Goal: Contribute content: Add original content to the website for others to see

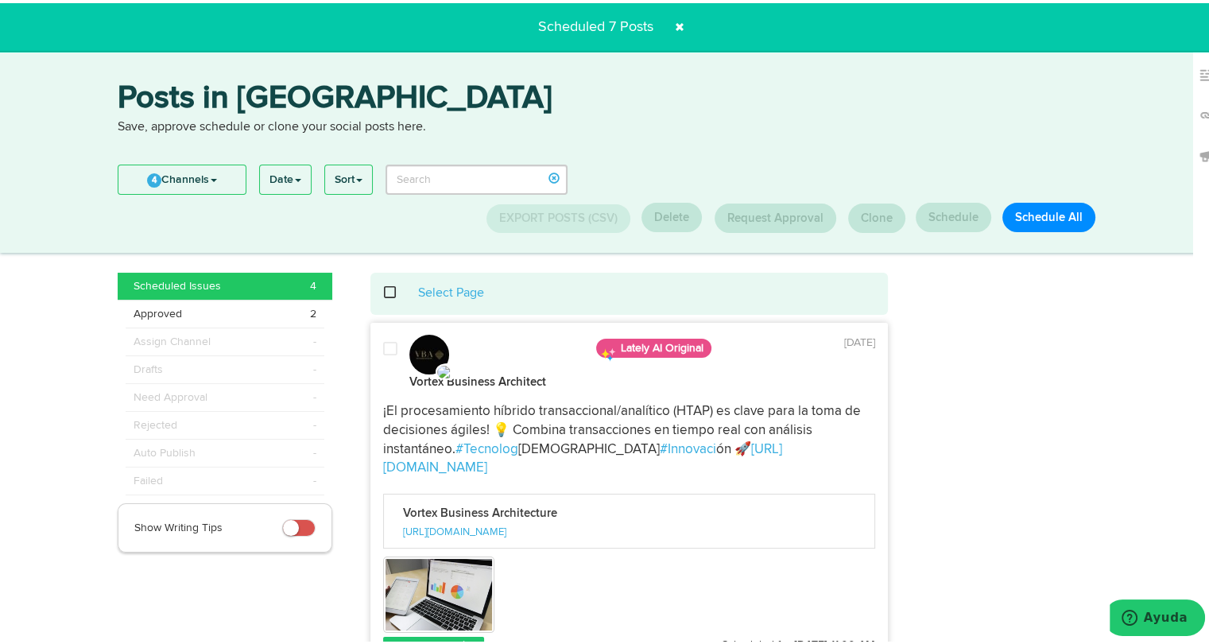
click at [680, 20] on span at bounding box center [679, 23] width 25 height 25
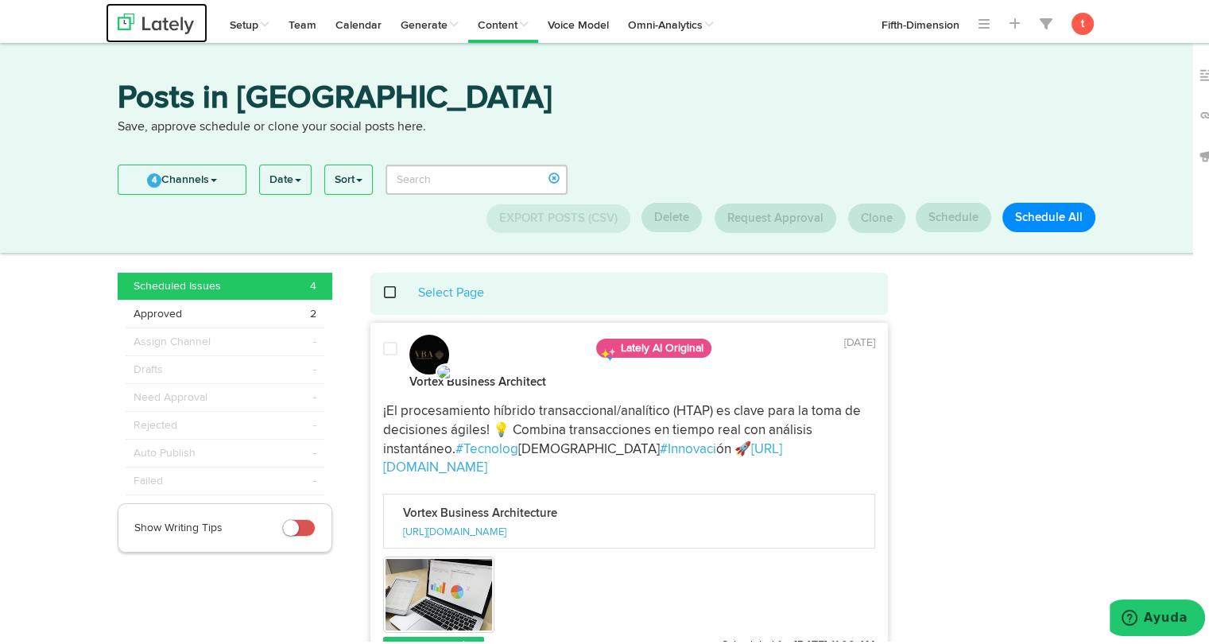
click at [153, 12] on img at bounding box center [156, 20] width 76 height 21
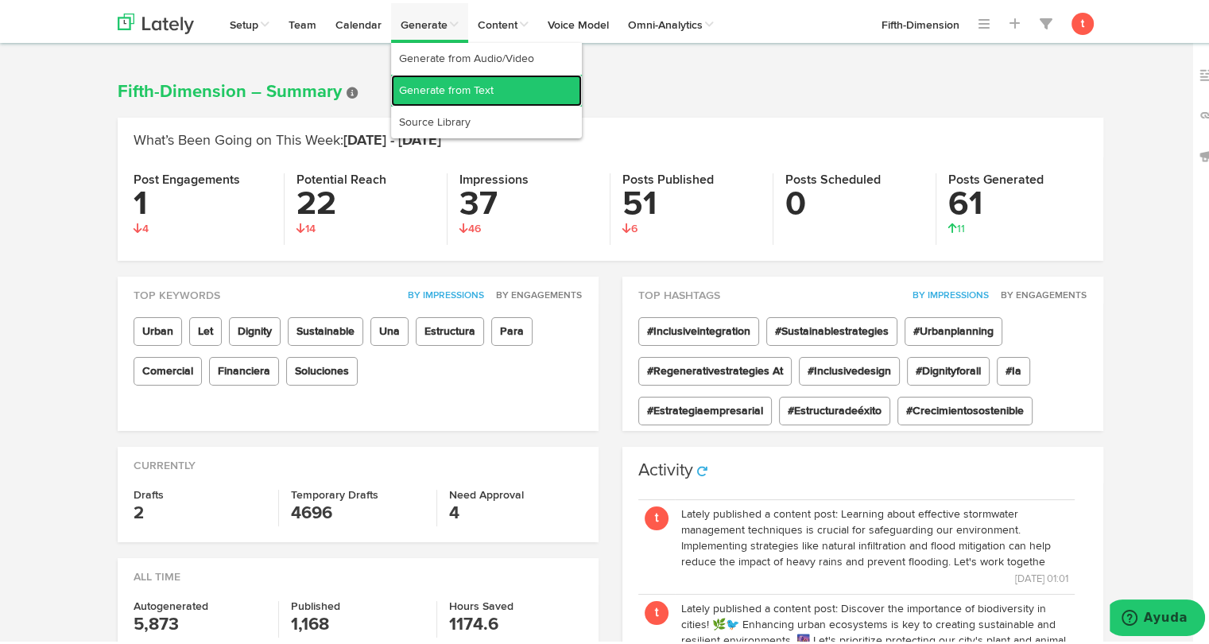
click at [451, 91] on link "Generate from Text" at bounding box center [486, 88] width 191 height 32
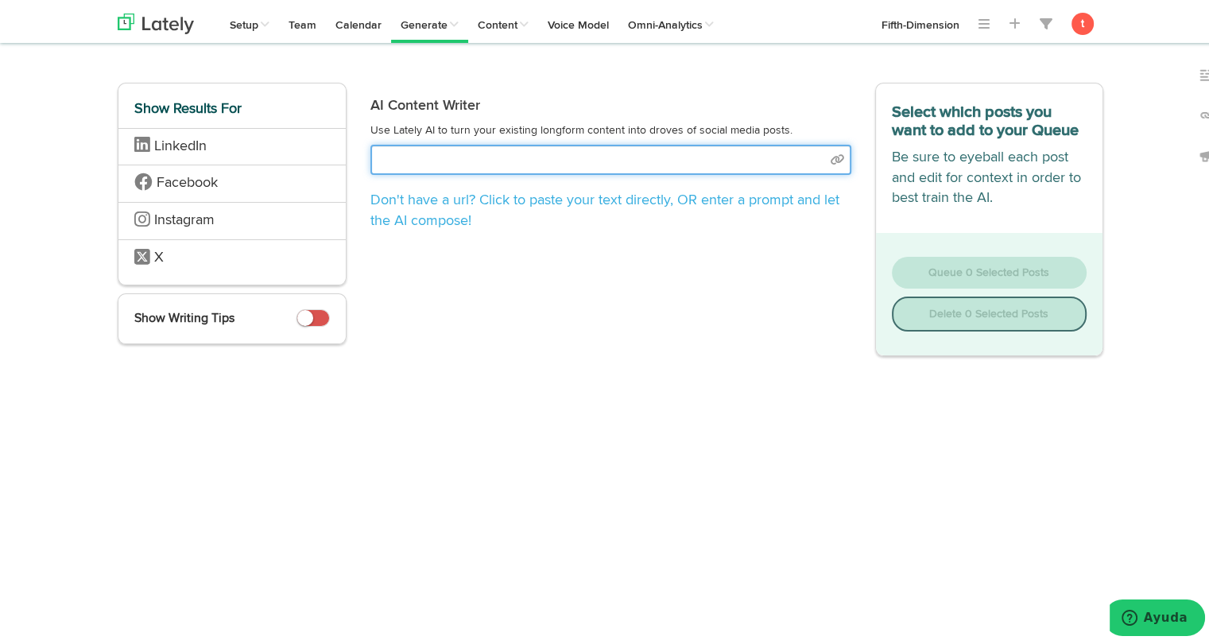
click at [643, 144] on input "text" at bounding box center [610, 156] width 481 height 30
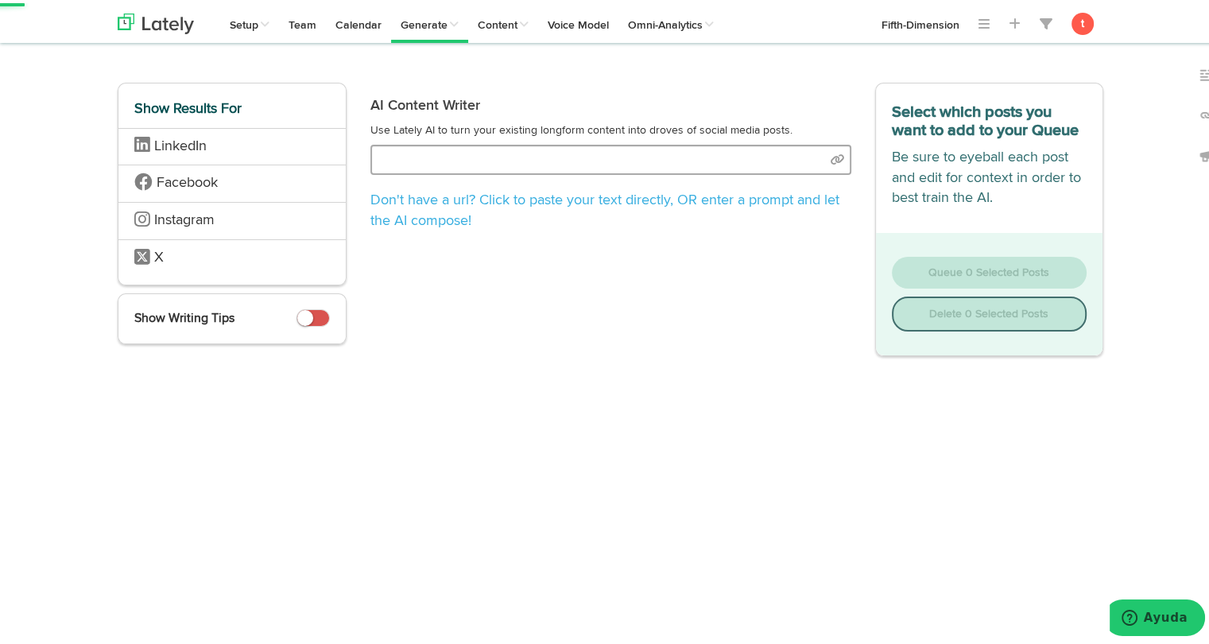
select select "academic"
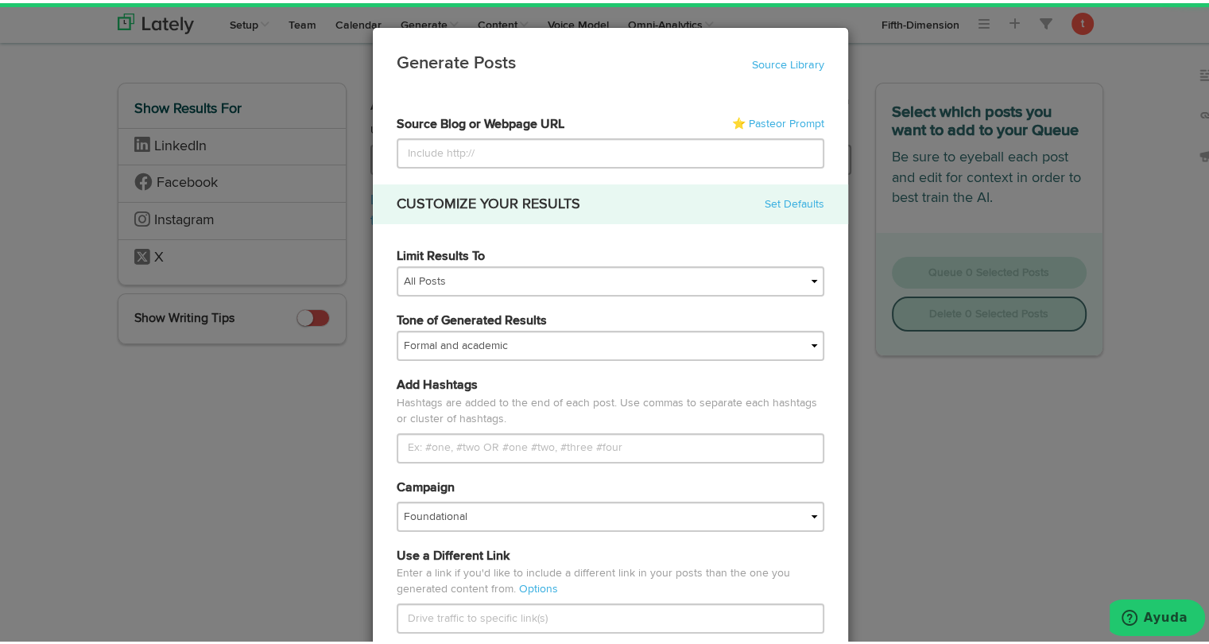
type input "[URL][DOMAIN_NAME]"
click at [643, 144] on input "[URL][DOMAIN_NAME]" at bounding box center [611, 150] width 428 height 30
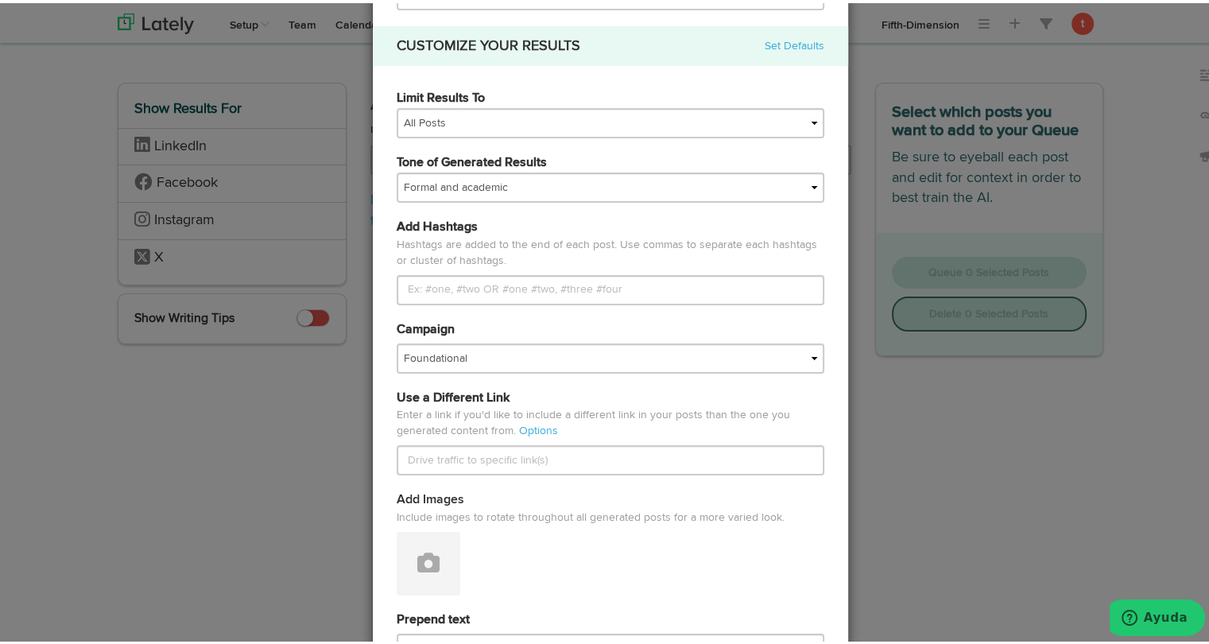
scroll to position [159, 0]
type input "[URL][DOMAIN_NAME]"
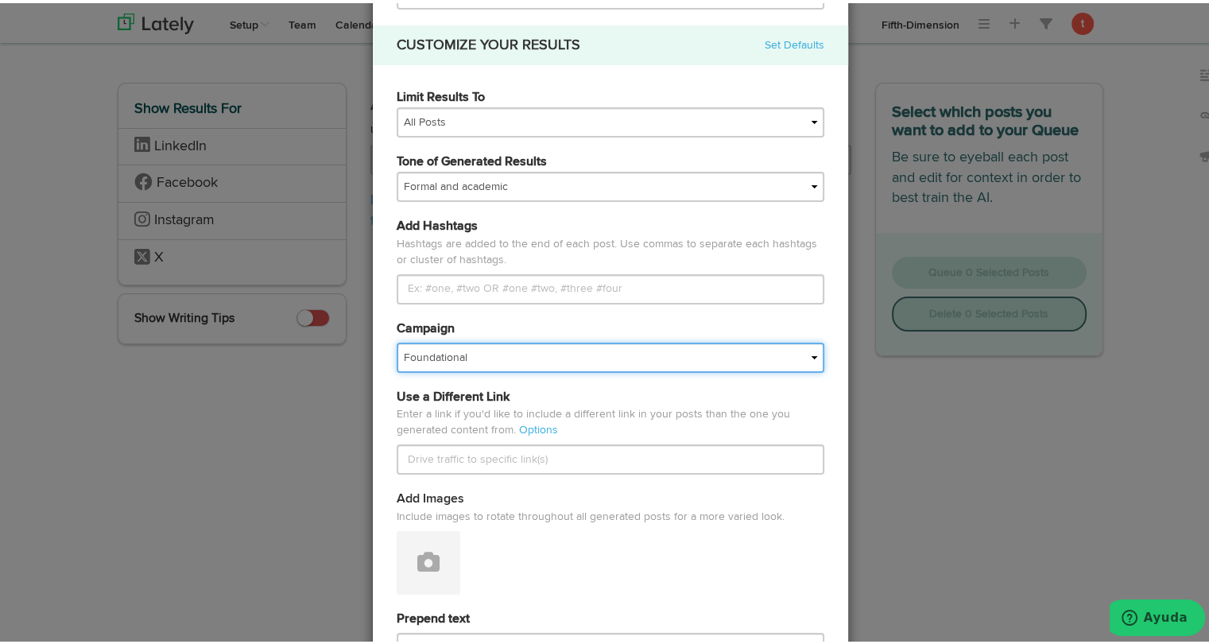
scroll to position [0, 0]
click at [523, 358] on select "Foundational Fresh Assets IMPORTED Industrias VBA Medula [PERSON_NAME] VBA <> G…" at bounding box center [611, 354] width 428 height 30
select select "68013d37430f5ce88ed7150a"
click at [397, 339] on select "Foundational Fresh Assets IMPORTED Industrias VBA Medula [PERSON_NAME] VBA <> G…" at bounding box center [611, 354] width 428 height 30
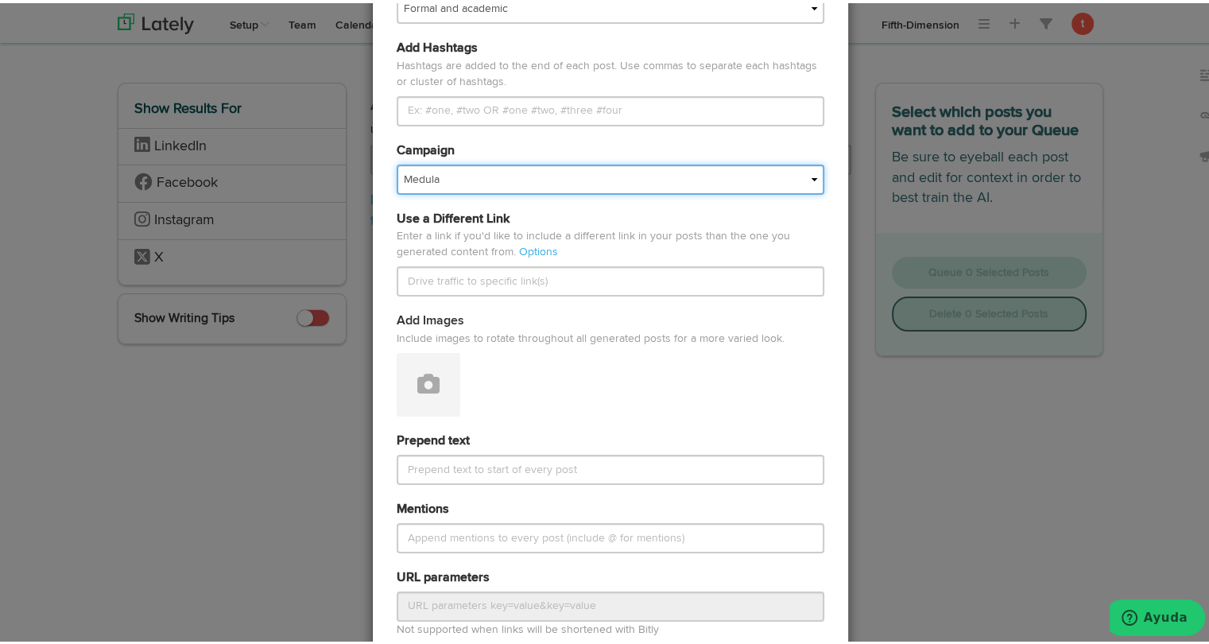
scroll to position [339, 0]
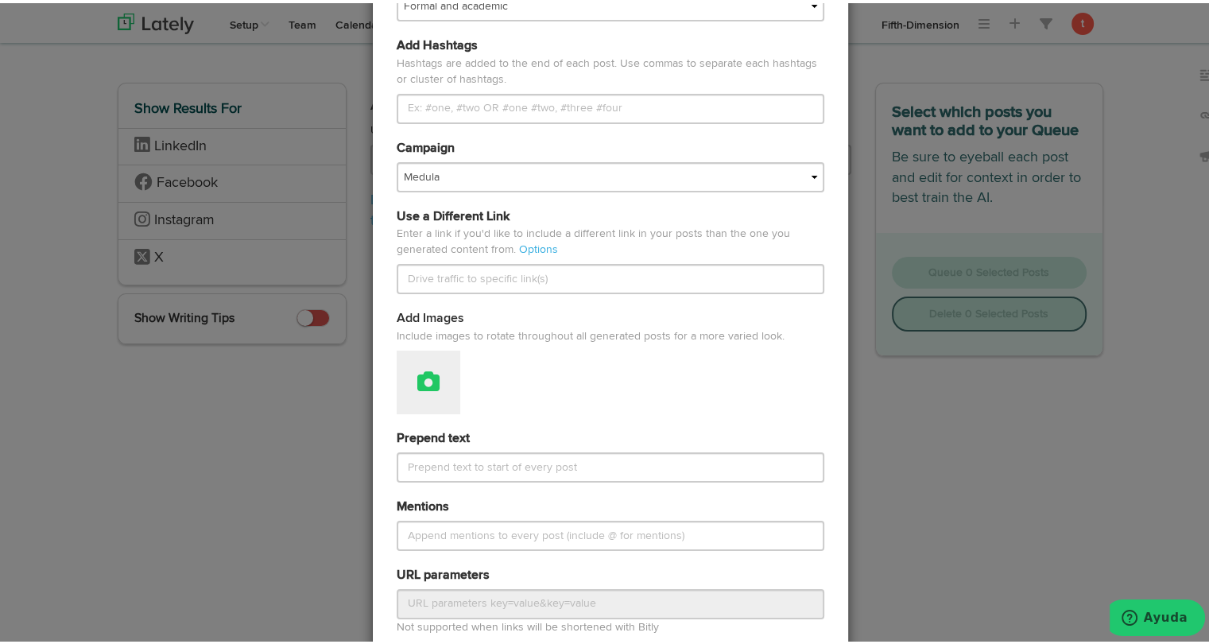
click at [431, 390] on button at bounding box center [429, 379] width 64 height 64
click at [423, 435] on link "Attach Images from Lately" at bounding box center [472, 431] width 150 height 25
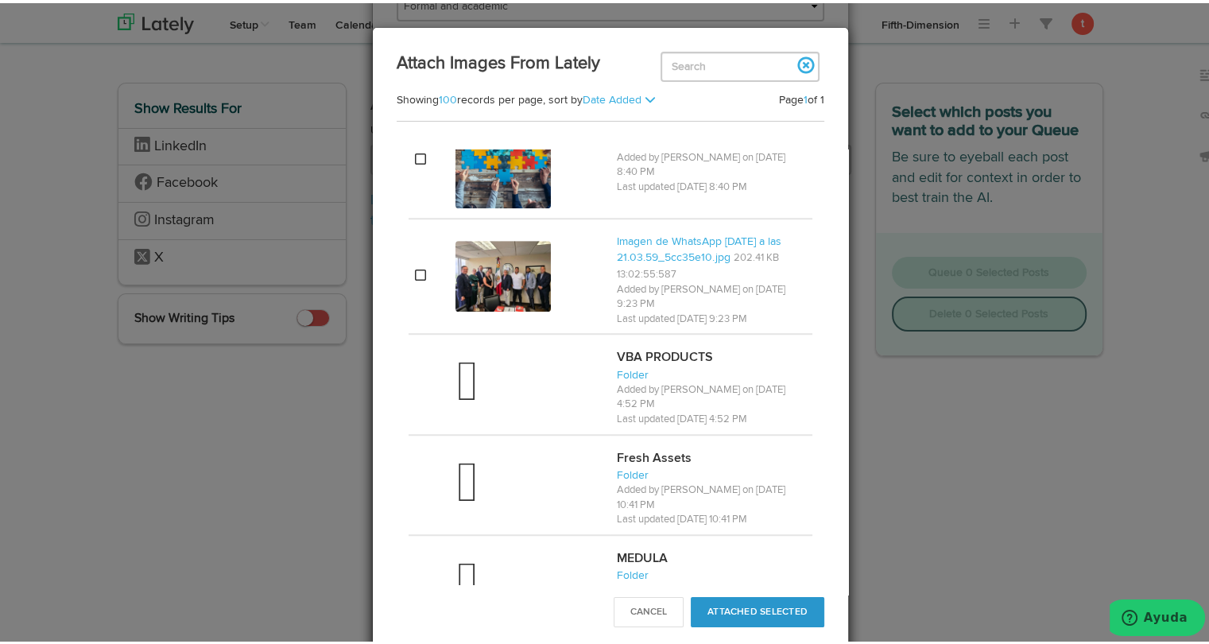
scroll to position [1348, 0]
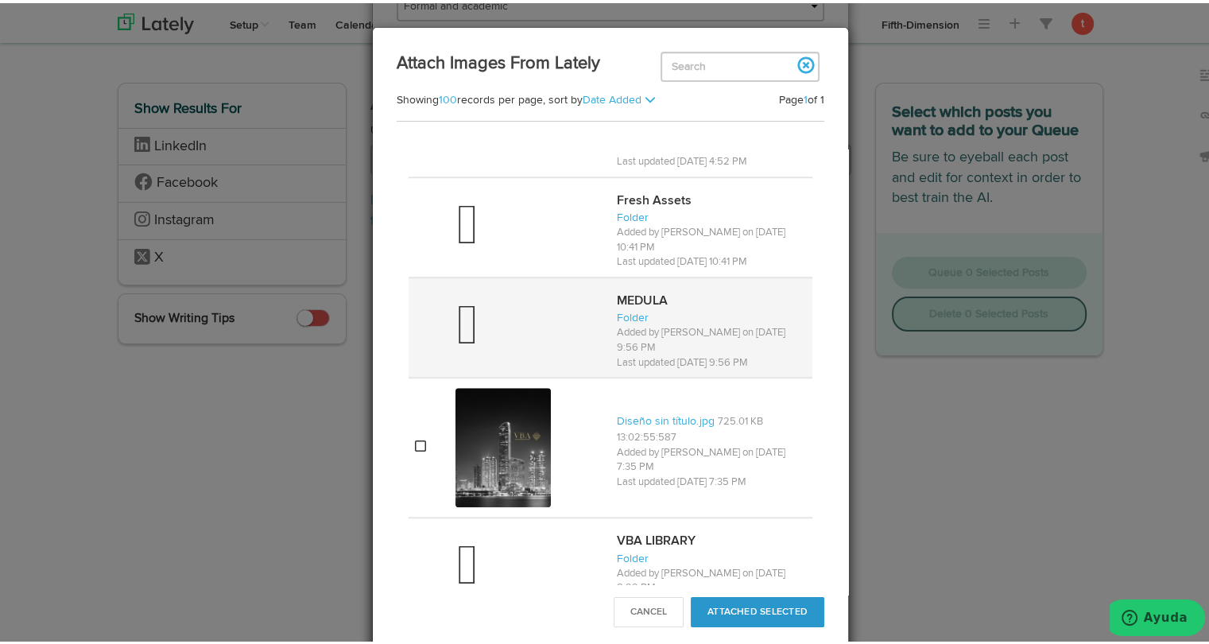
click at [511, 292] on div at bounding box center [529, 324] width 149 height 64
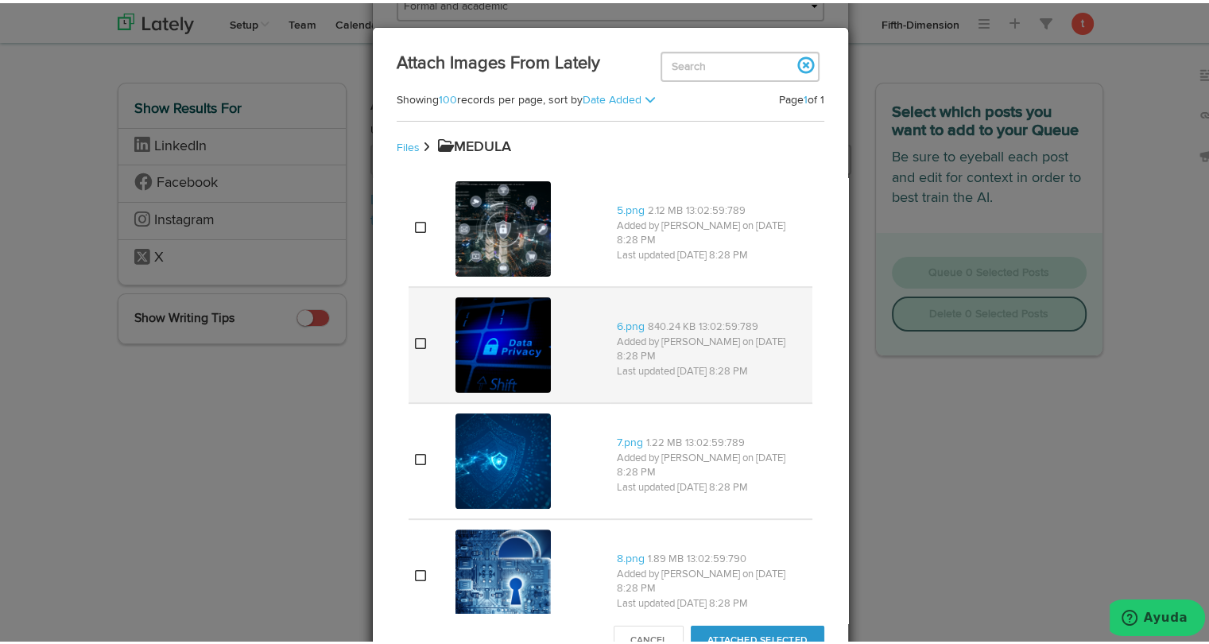
scroll to position [477, 0]
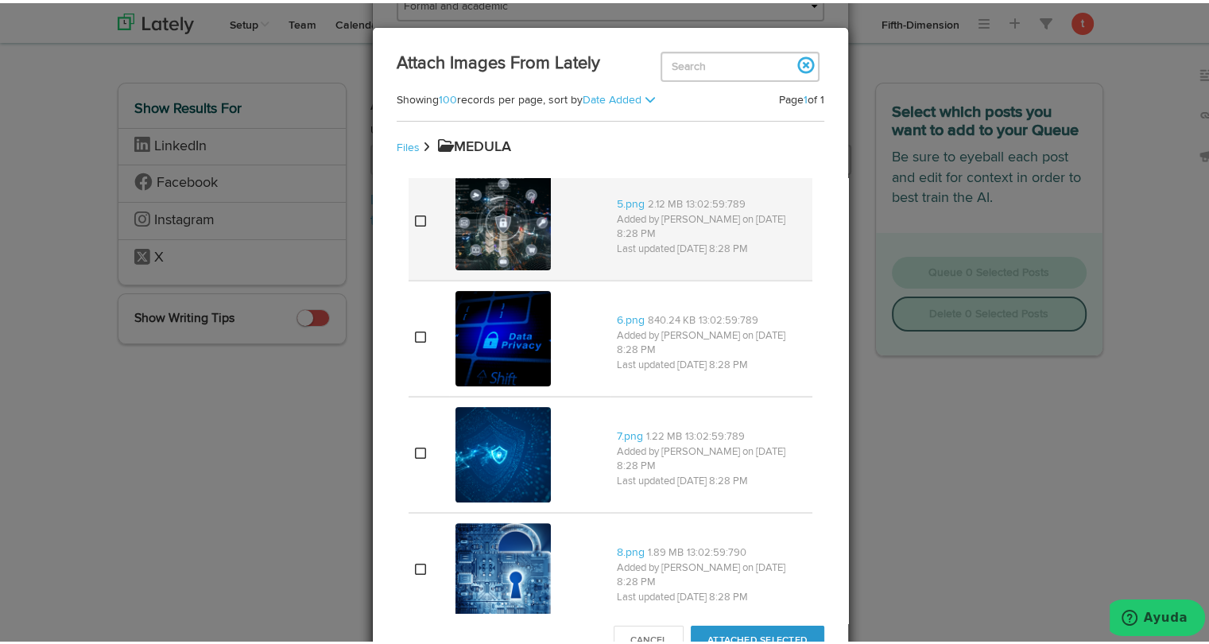
click at [572, 255] on div at bounding box center [529, 219] width 149 height 102
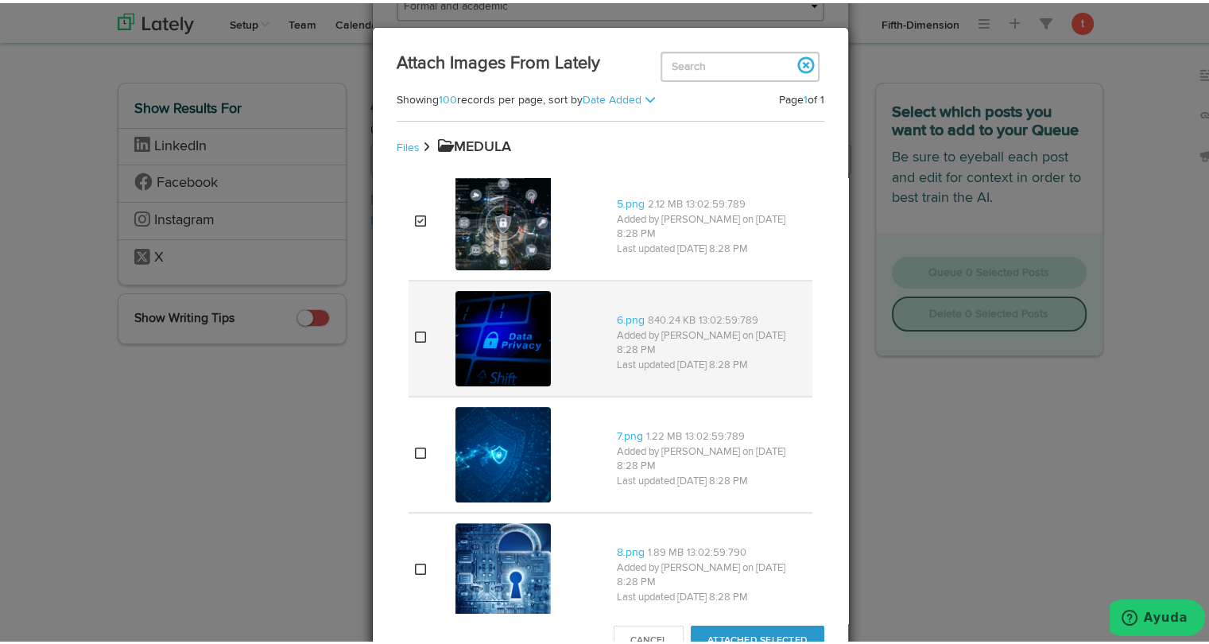
click at [563, 335] on div at bounding box center [529, 335] width 149 height 102
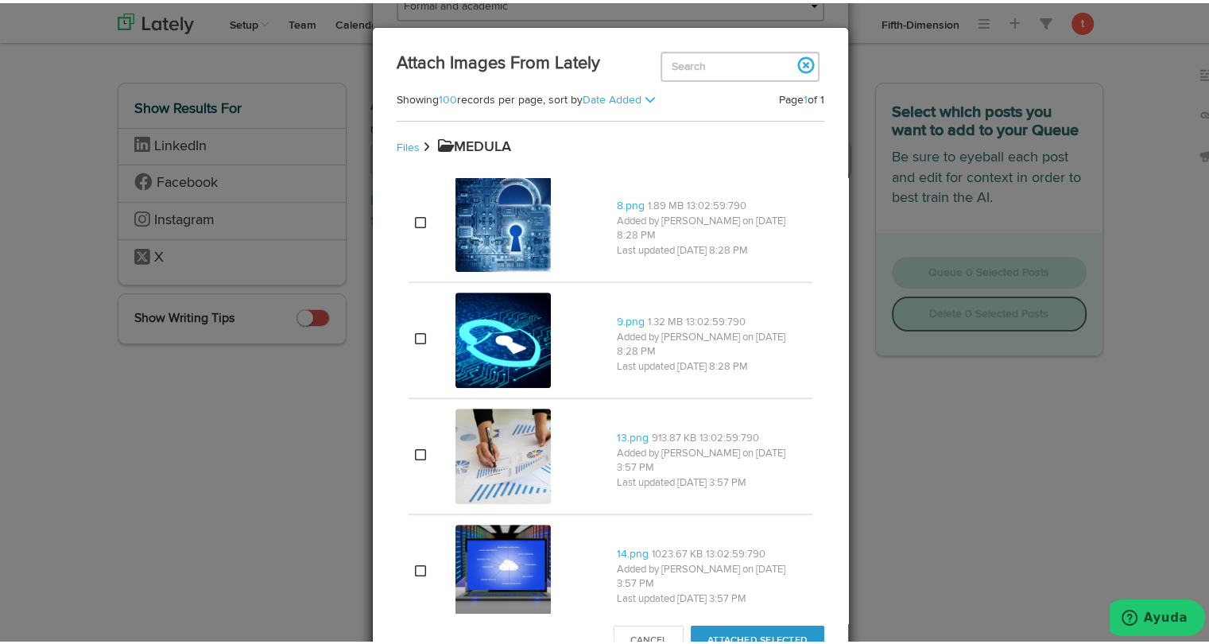
scroll to position [830, 0]
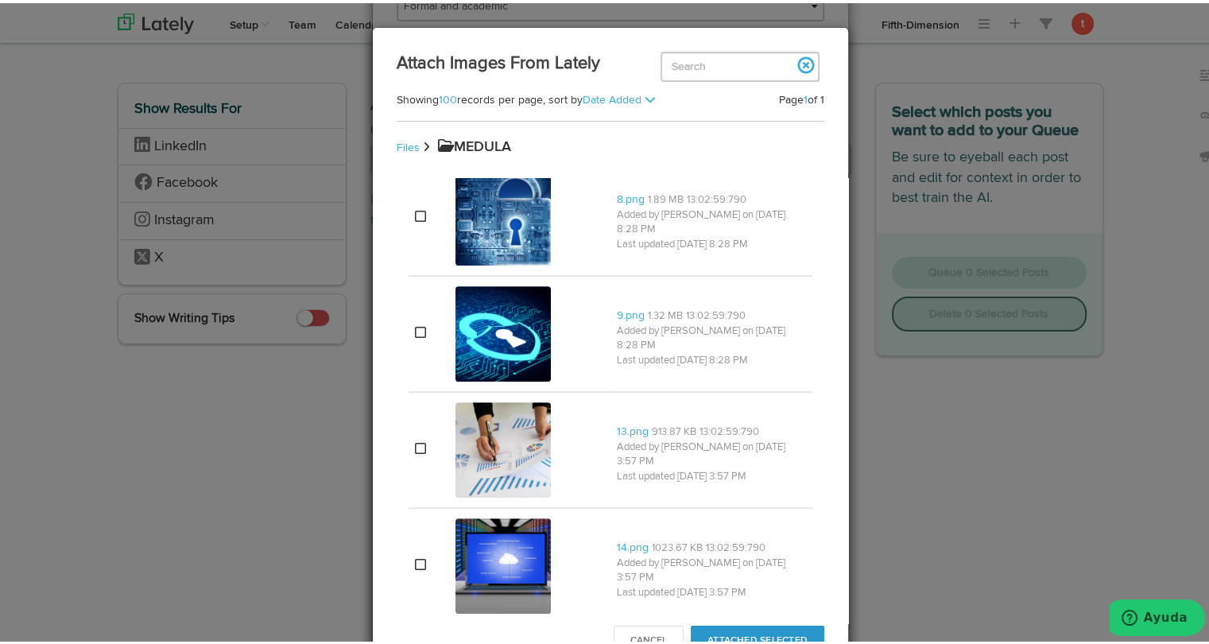
click at [548, 455] on div at bounding box center [529, 447] width 149 height 102
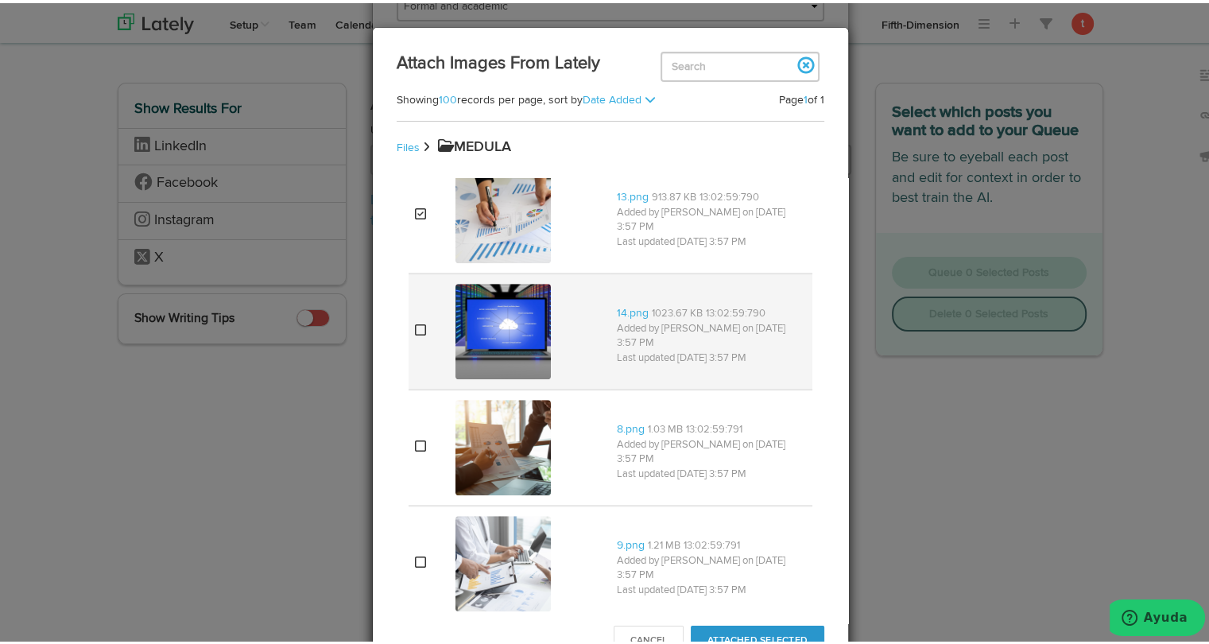
scroll to position [1065, 0]
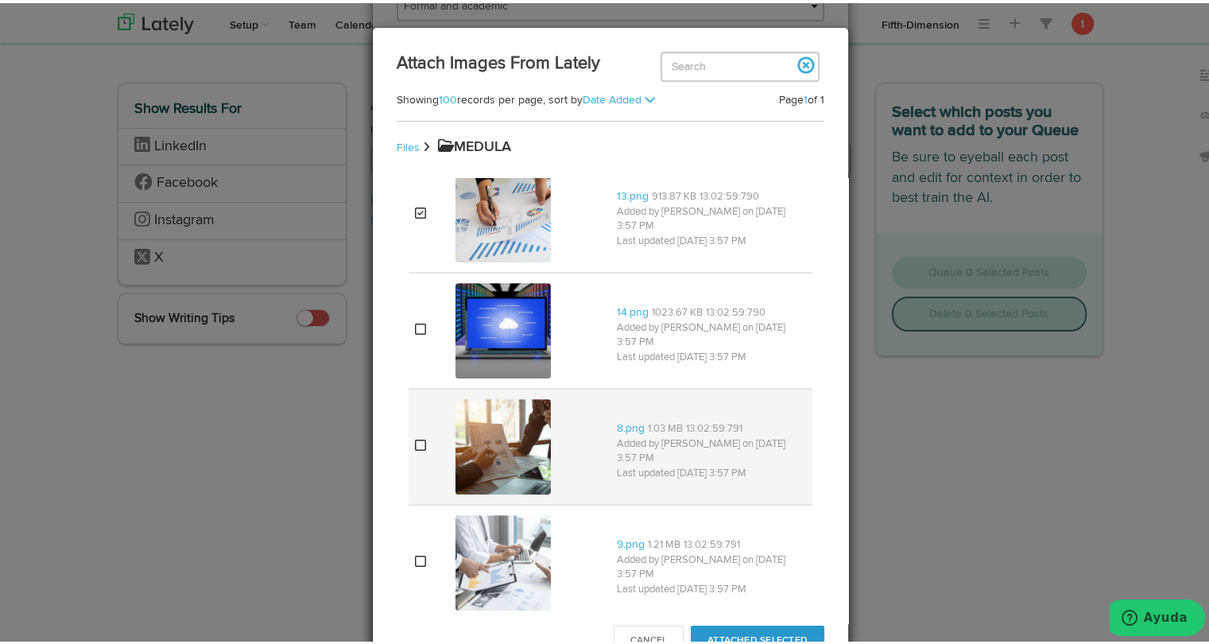
click at [530, 474] on img at bounding box center [502, 443] width 95 height 95
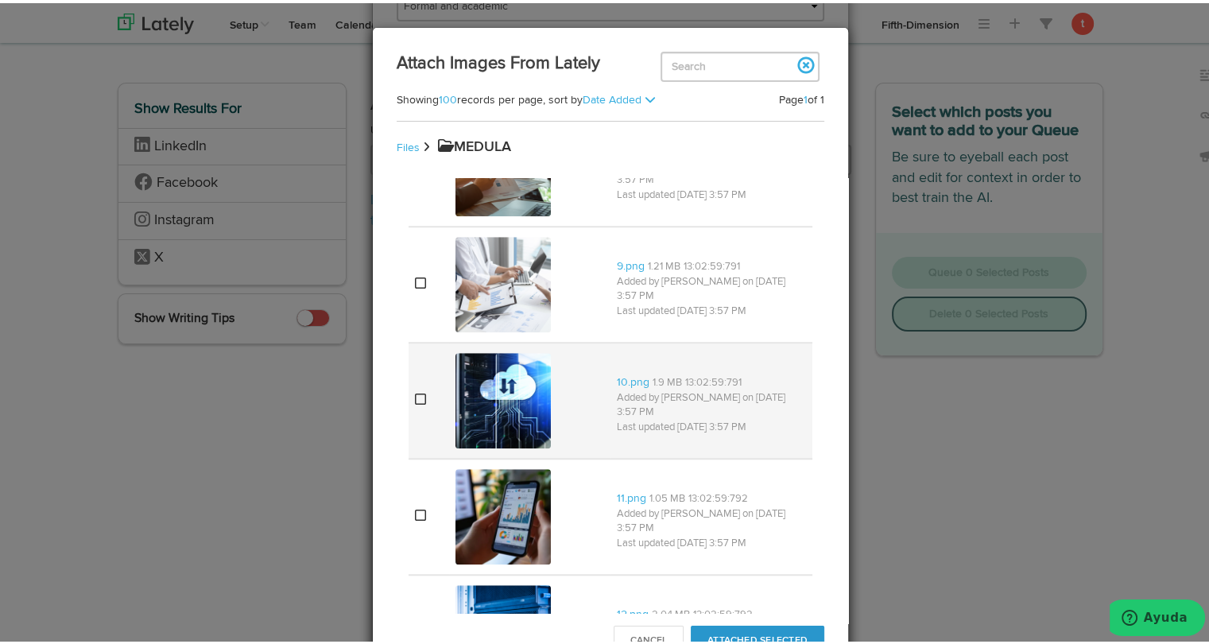
scroll to position [1345, 0]
click at [528, 395] on img at bounding box center [502, 395] width 95 height 95
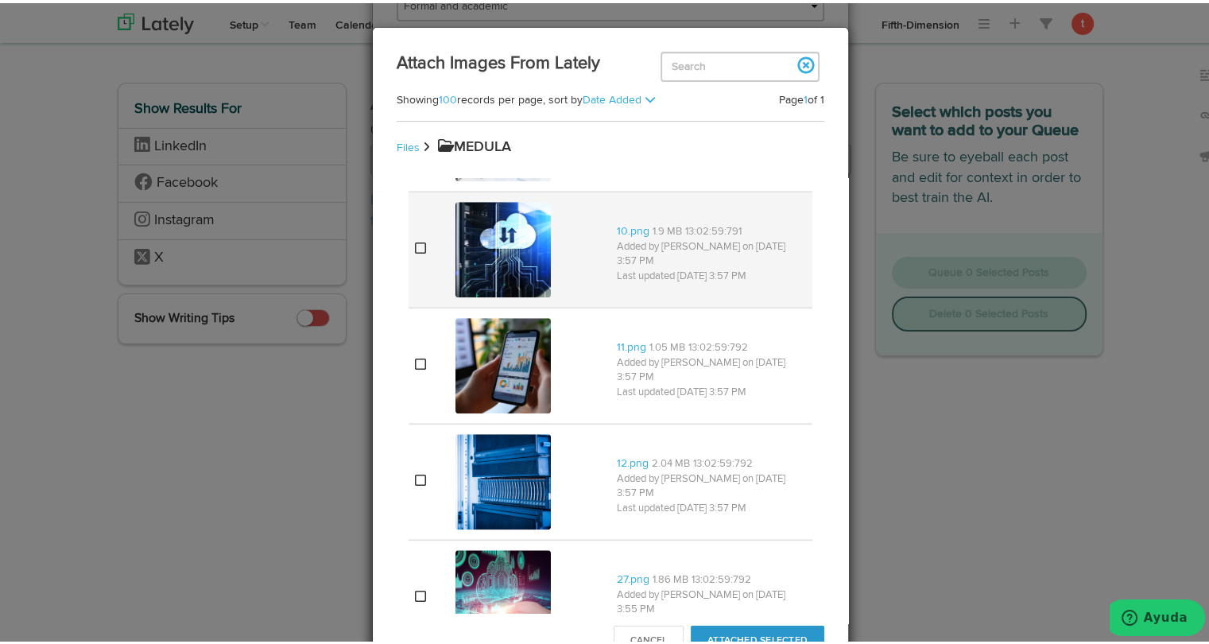
scroll to position [1497, 0]
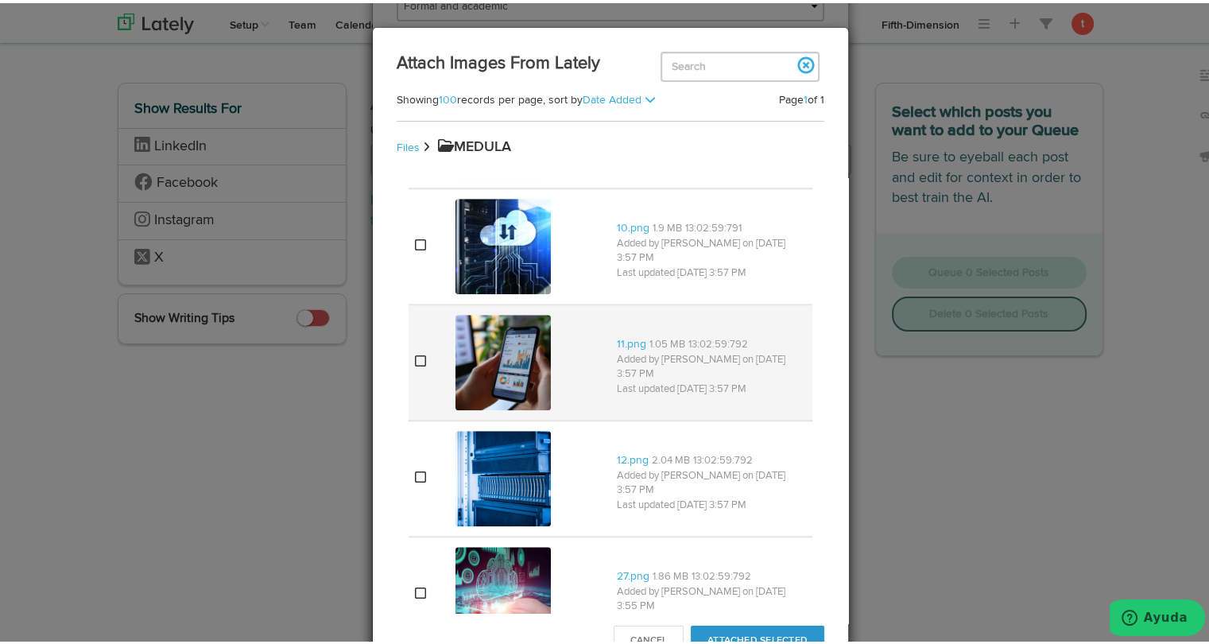
click at [521, 377] on img at bounding box center [502, 359] width 95 height 95
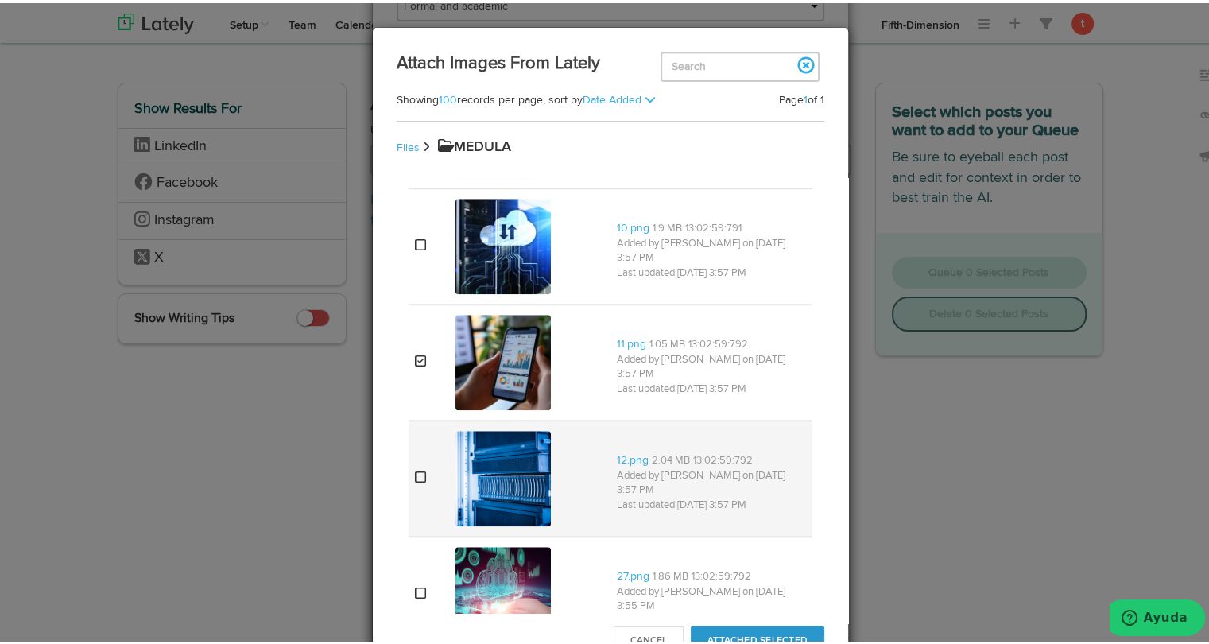
click at [488, 496] on img at bounding box center [502, 475] width 95 height 95
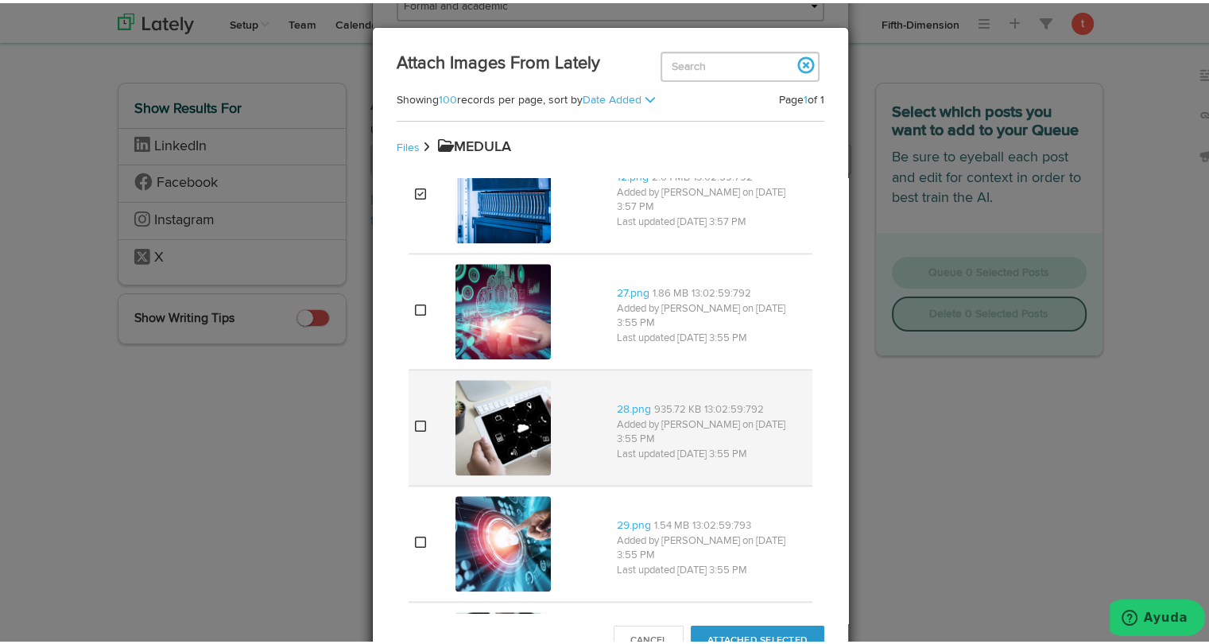
scroll to position [1786, 0]
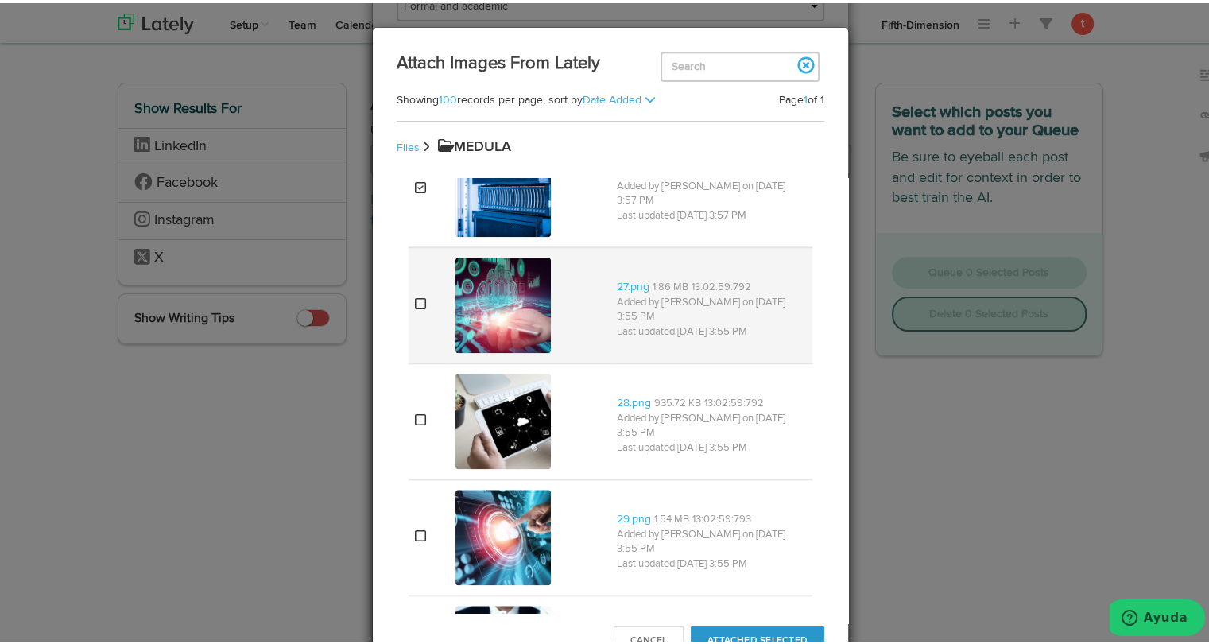
click at [505, 324] on img at bounding box center [502, 301] width 95 height 95
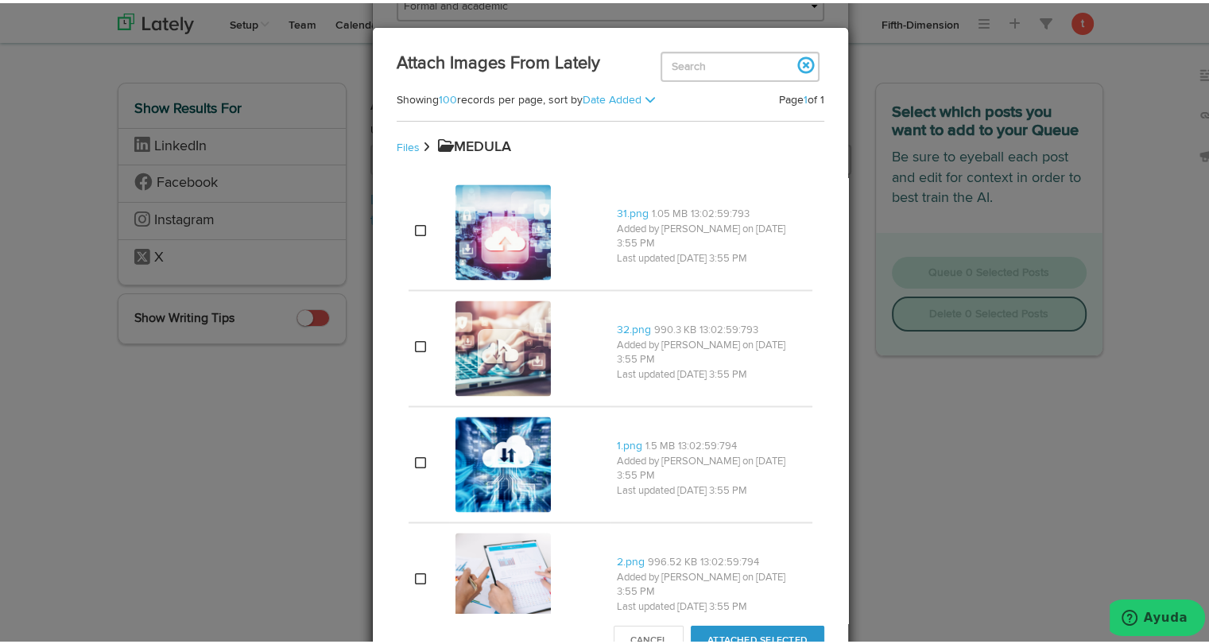
scroll to position [2324, 0]
click at [512, 473] on img at bounding box center [502, 460] width 95 height 95
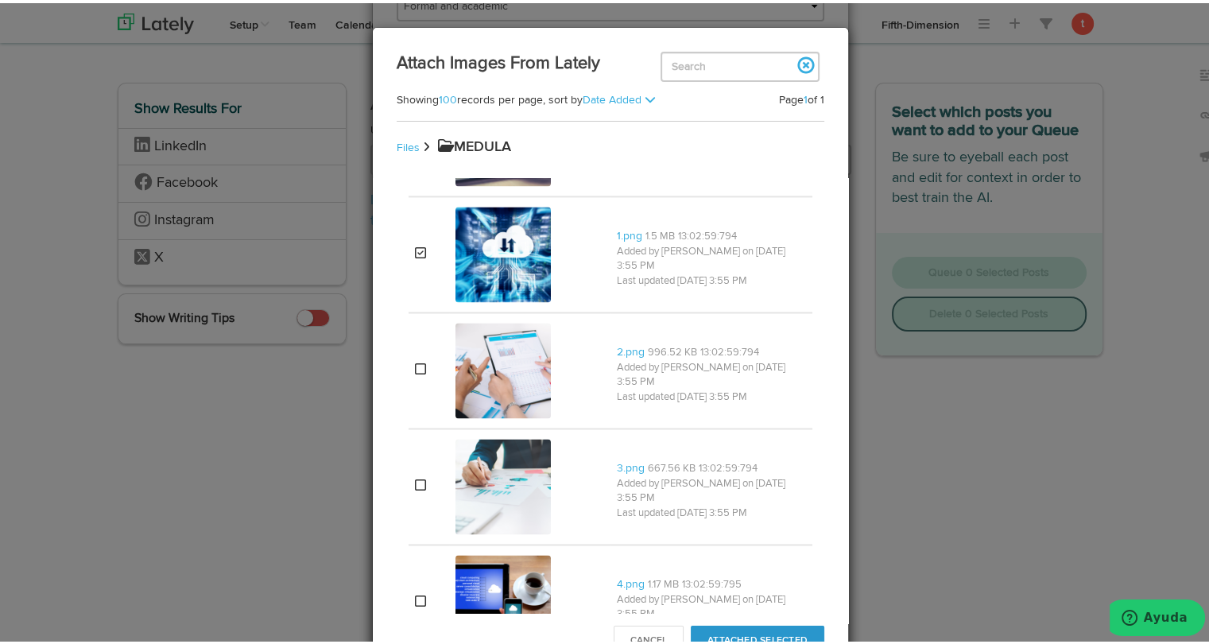
scroll to position [2533, 0]
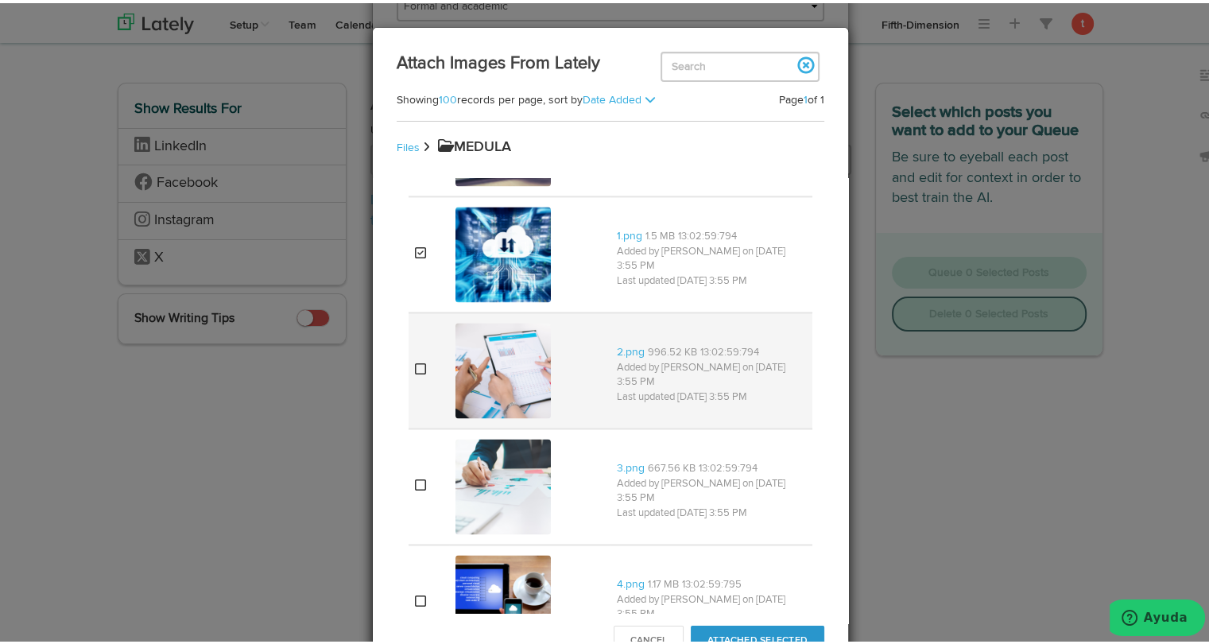
click at [507, 366] on img at bounding box center [502, 366] width 95 height 95
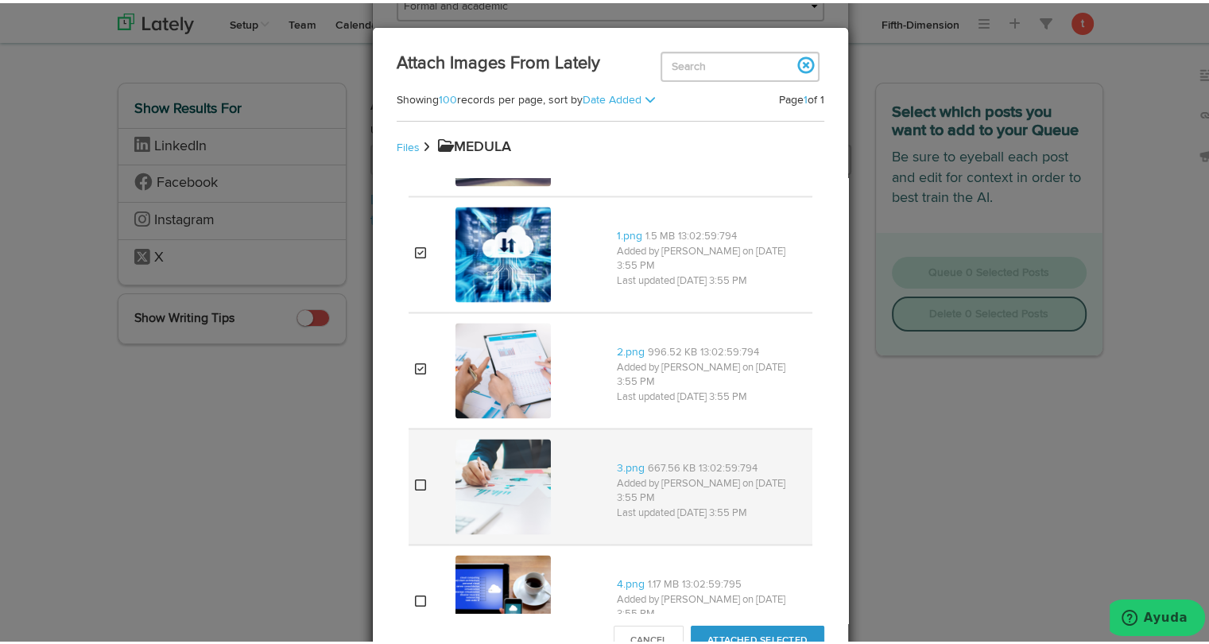
click at [482, 487] on img at bounding box center [502, 482] width 95 height 95
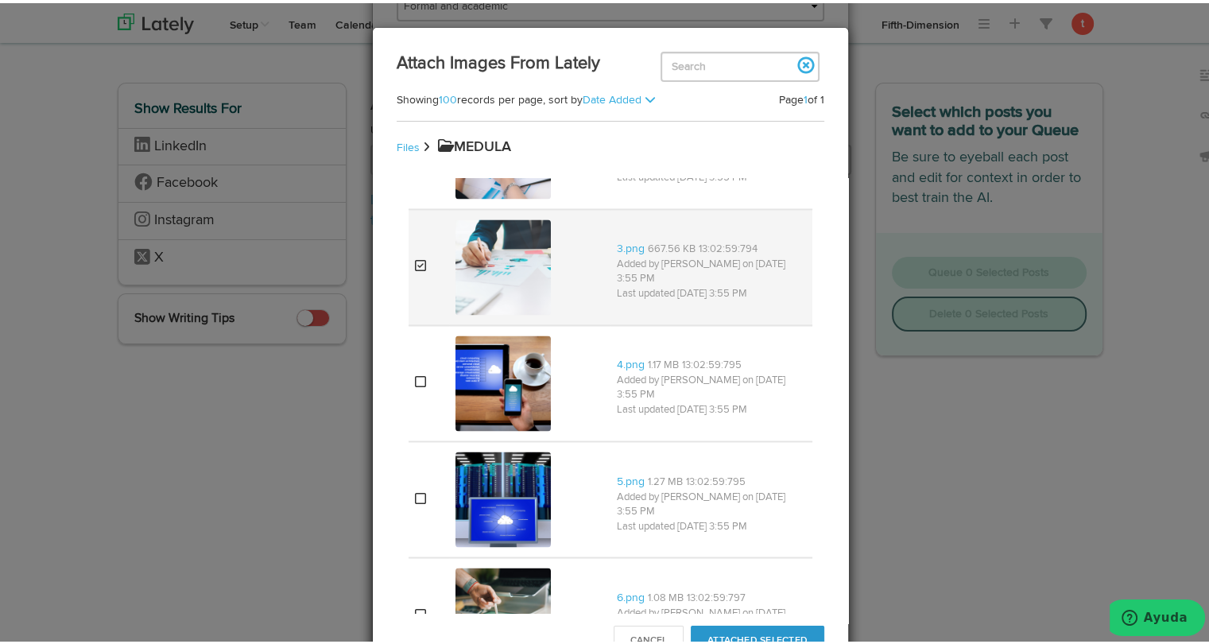
scroll to position [2755, 0]
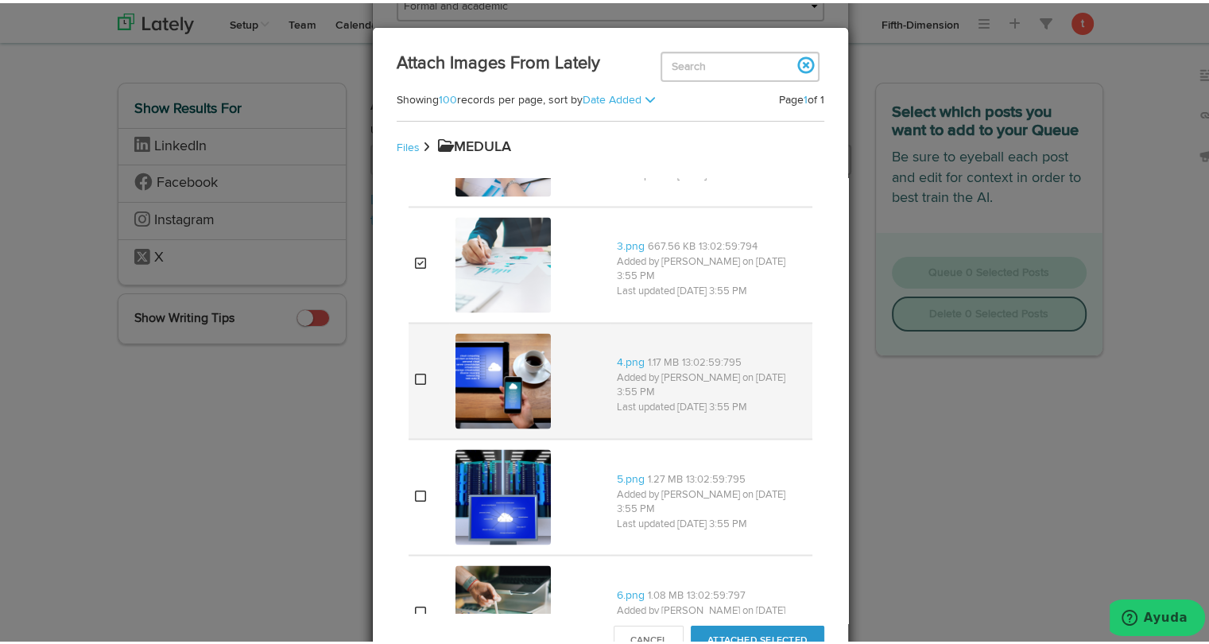
click at [483, 381] on img at bounding box center [502, 377] width 95 height 95
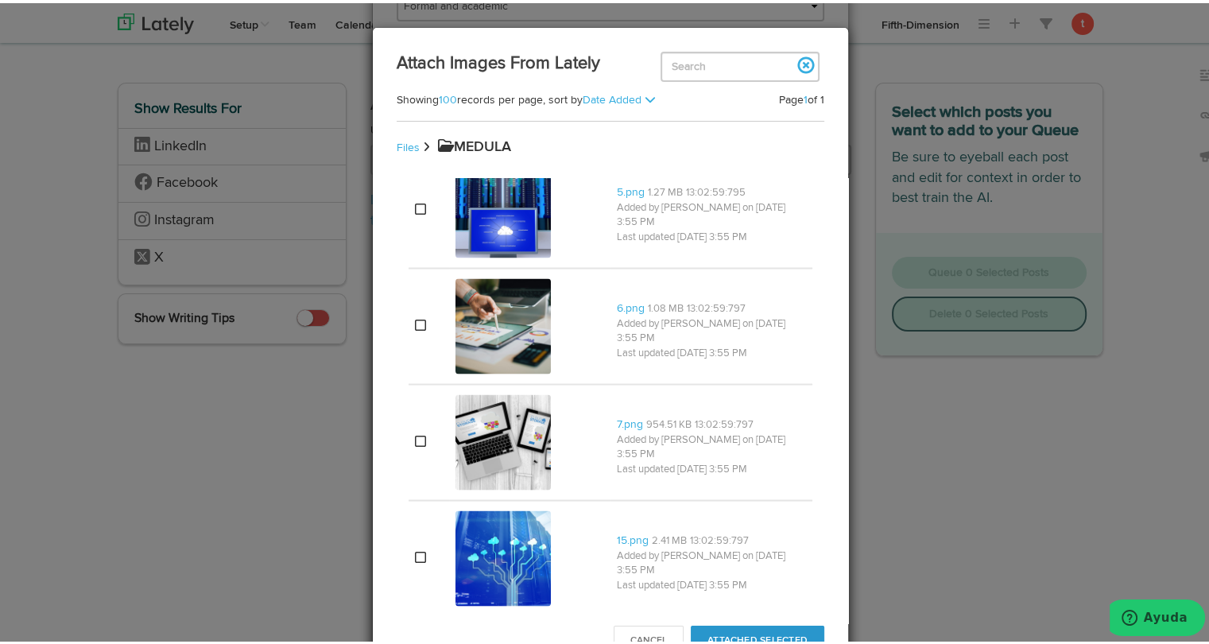
scroll to position [3044, 0]
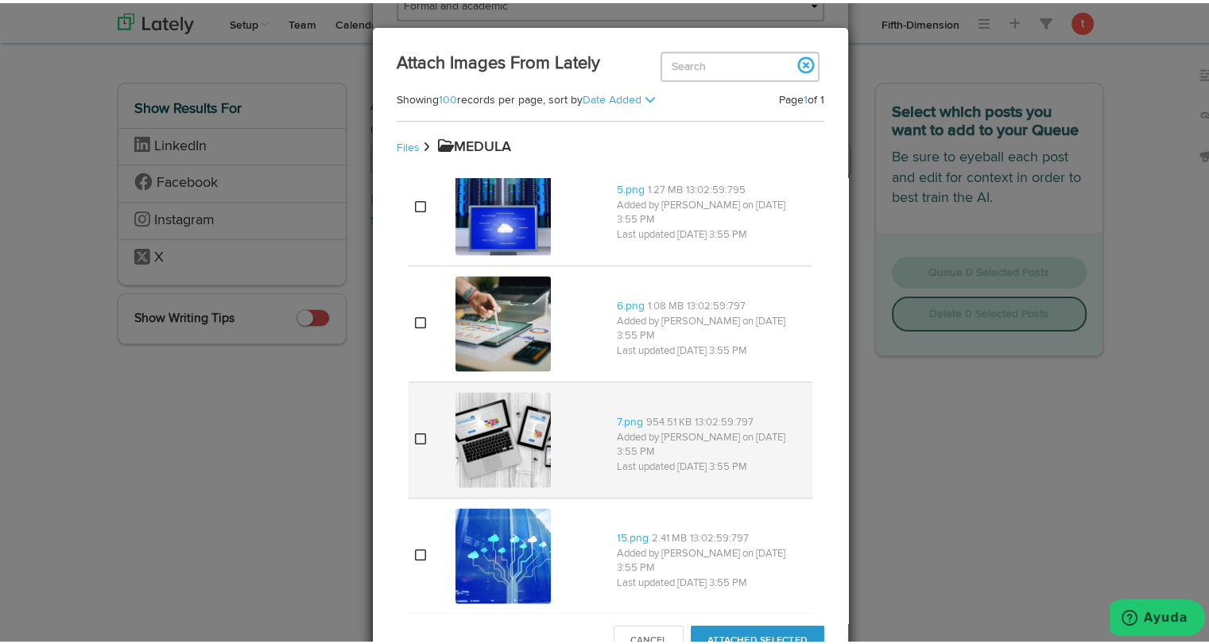
click at [459, 428] on img at bounding box center [502, 436] width 95 height 95
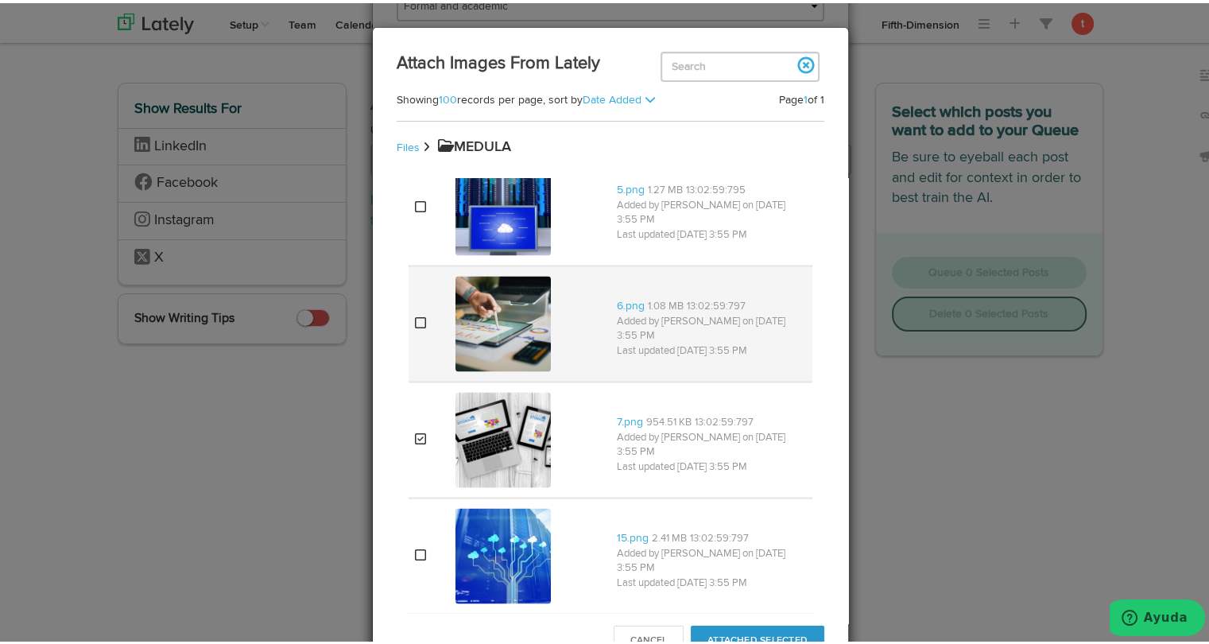
click at [513, 309] on img at bounding box center [502, 320] width 95 height 95
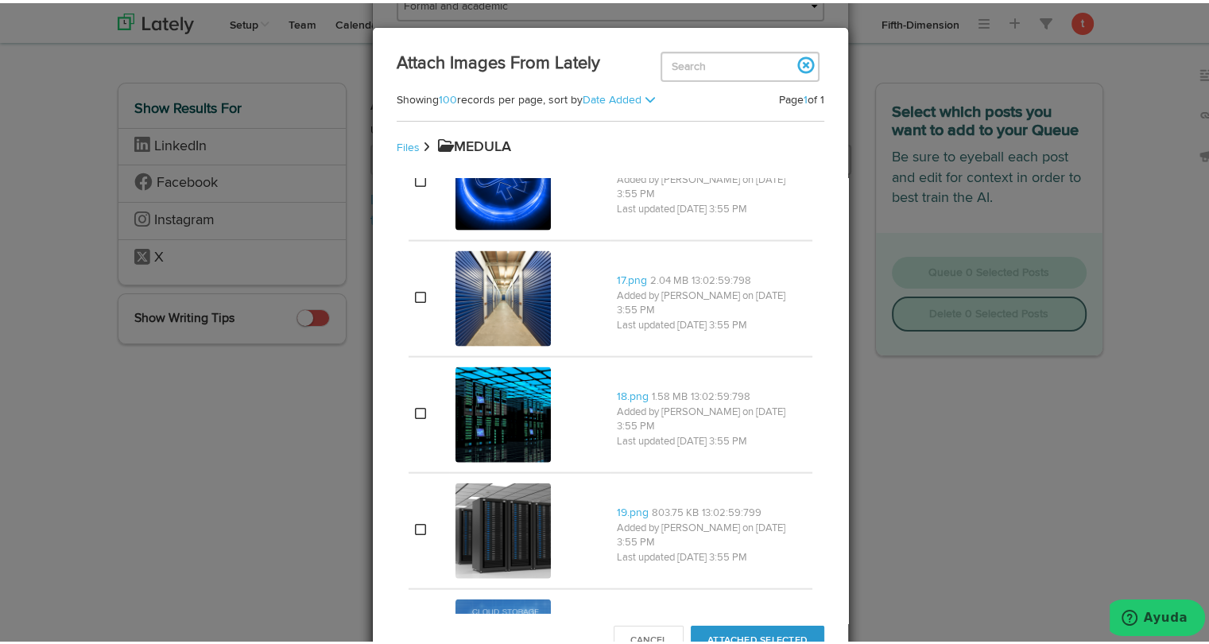
scroll to position [3534, 0]
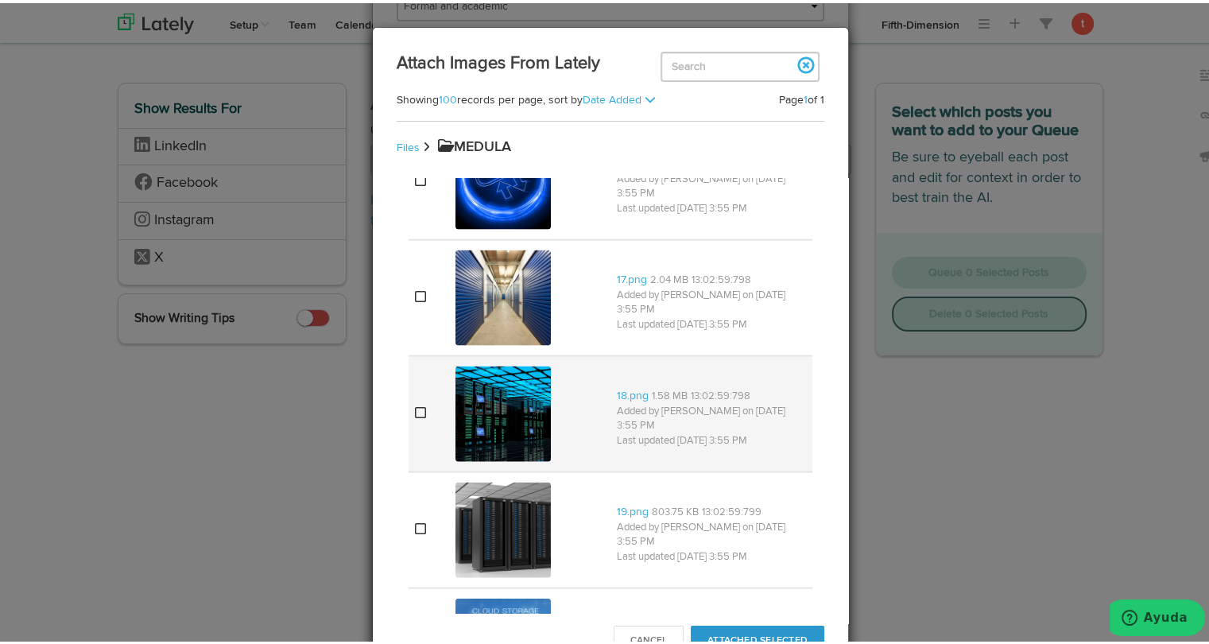
click at [502, 426] on img at bounding box center [502, 410] width 95 height 95
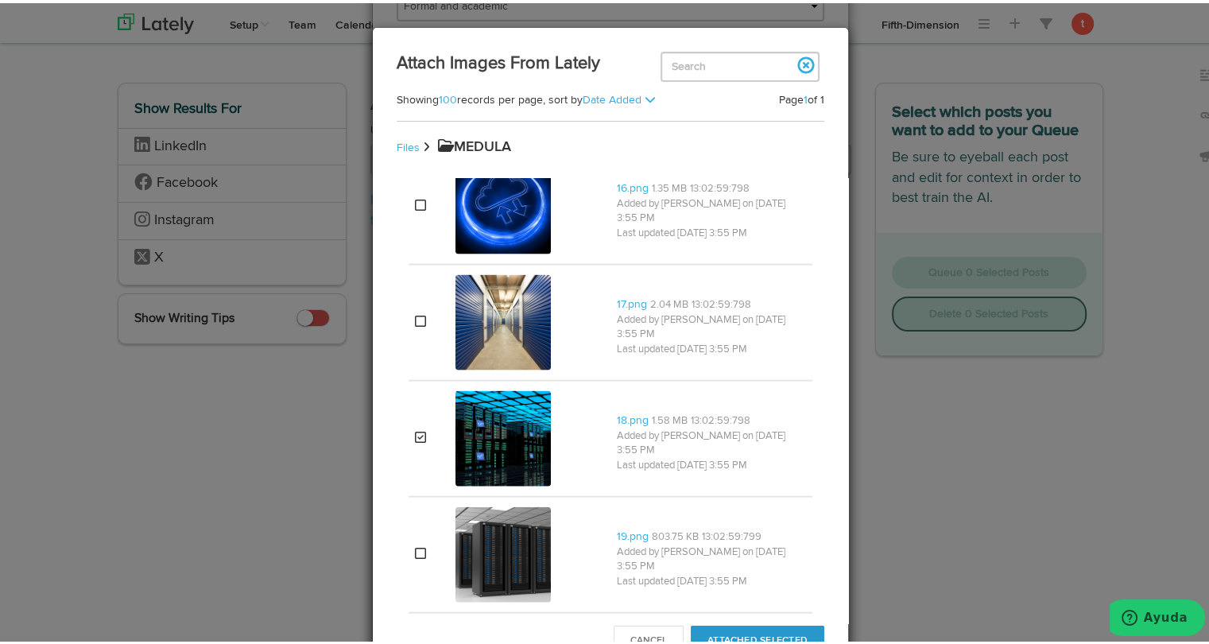
scroll to position [3511, 0]
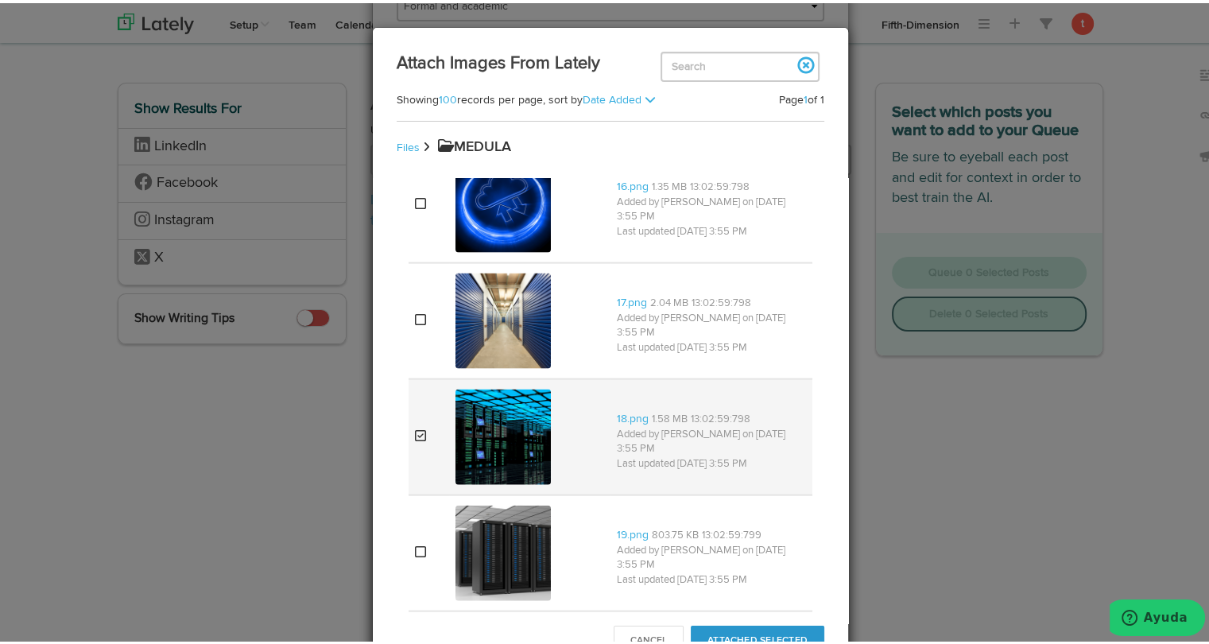
click at [476, 416] on img at bounding box center [502, 433] width 95 height 95
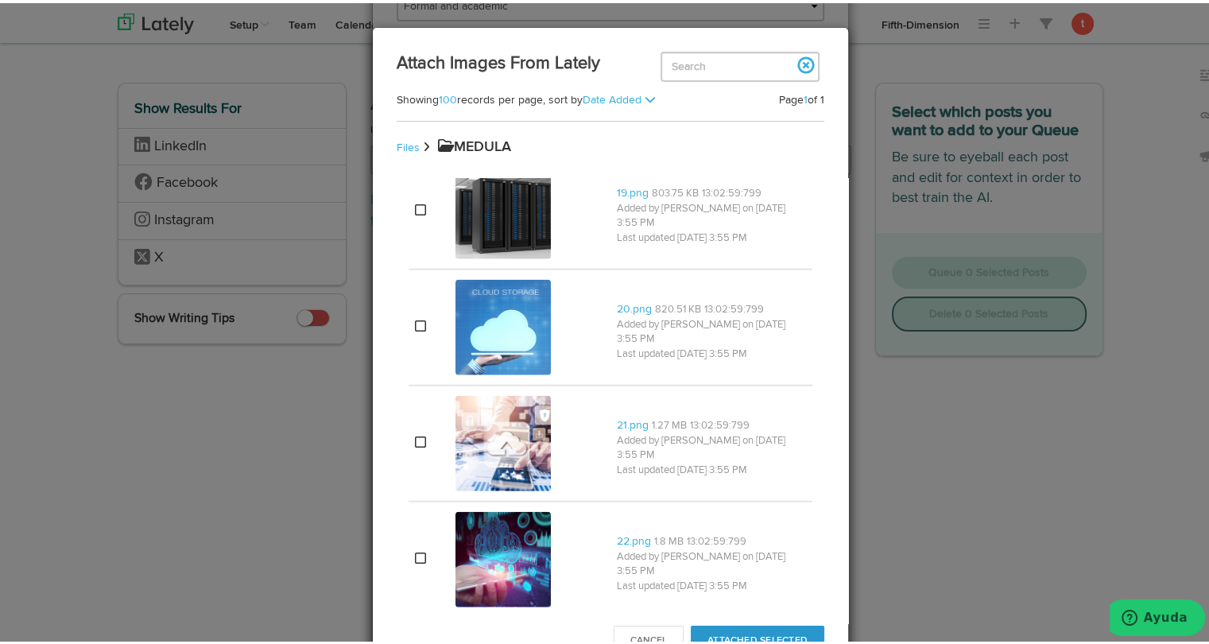
scroll to position [3868, 0]
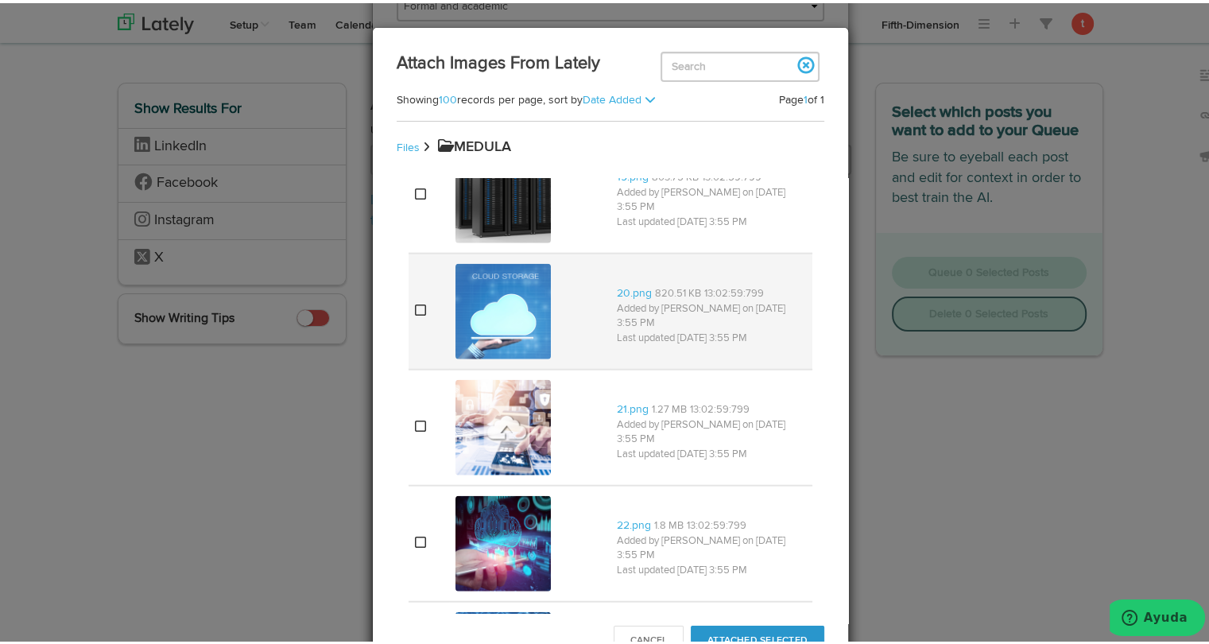
click at [491, 313] on img at bounding box center [502, 308] width 95 height 95
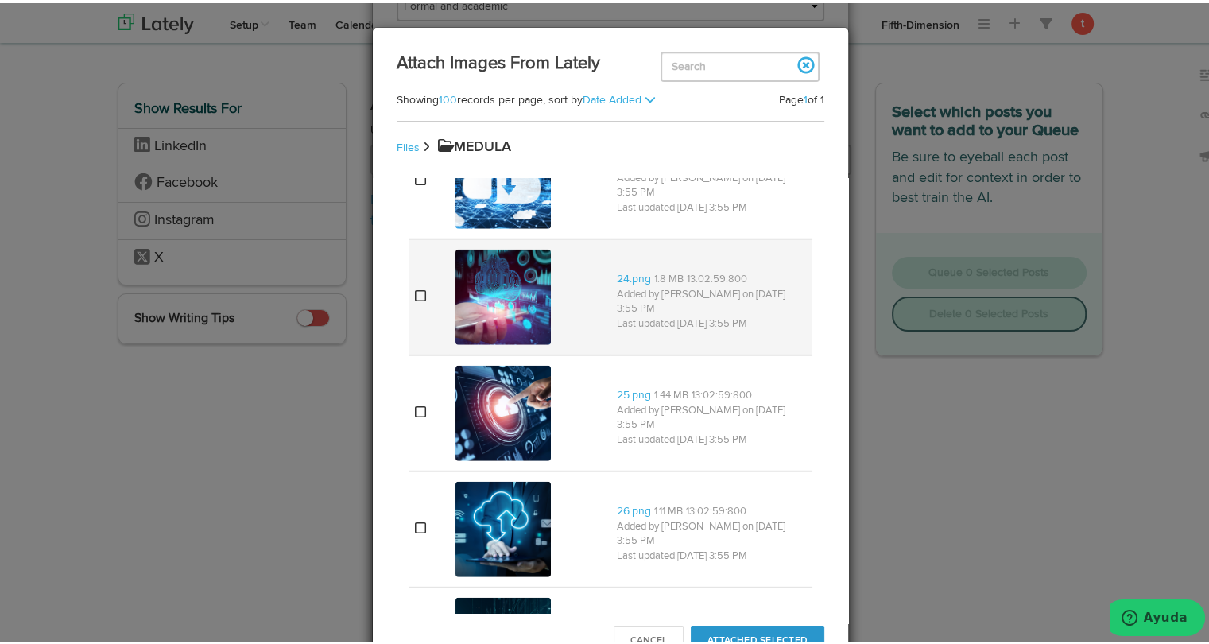
scroll to position [4240, 0]
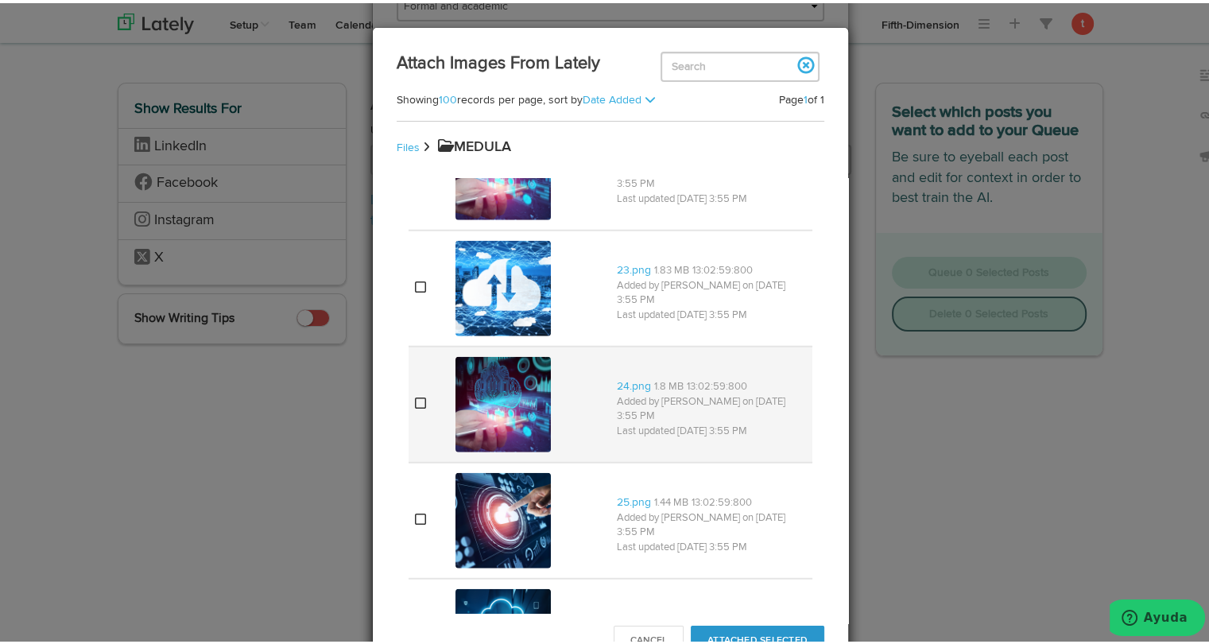
click at [617, 392] on p "Added by [PERSON_NAME] on [DATE] 3:55 PM" at bounding box center [711, 406] width 189 height 29
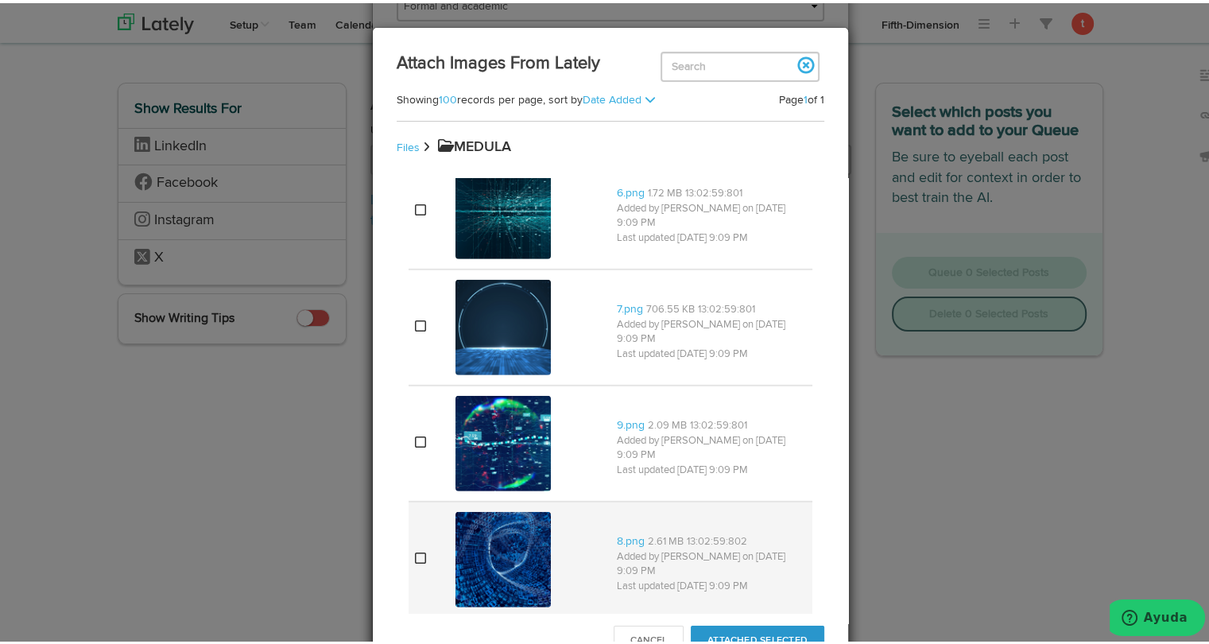
scroll to position [4782, 0]
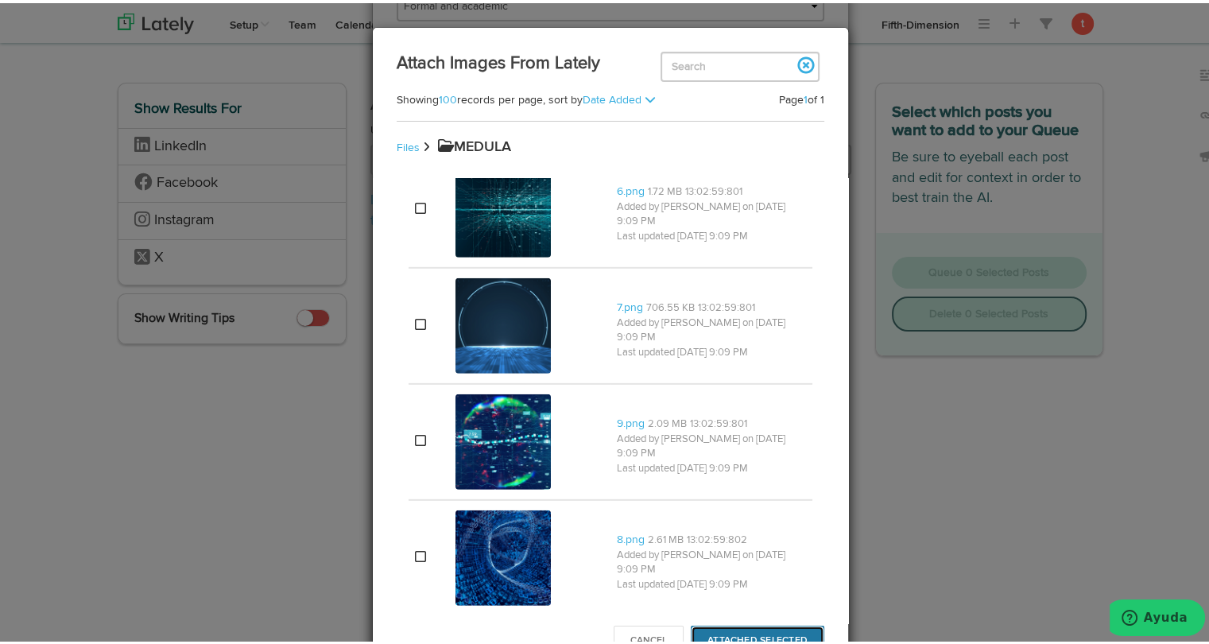
click at [715, 628] on button "Attached Selected" at bounding box center [758, 637] width 134 height 30
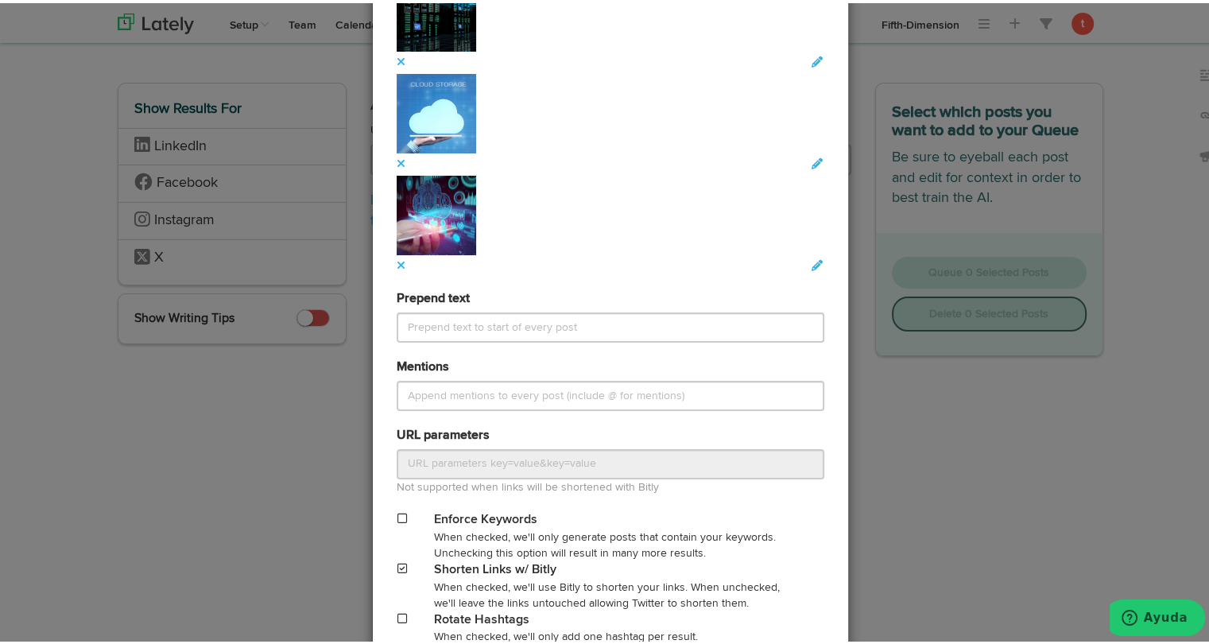
scroll to position [2167, 0]
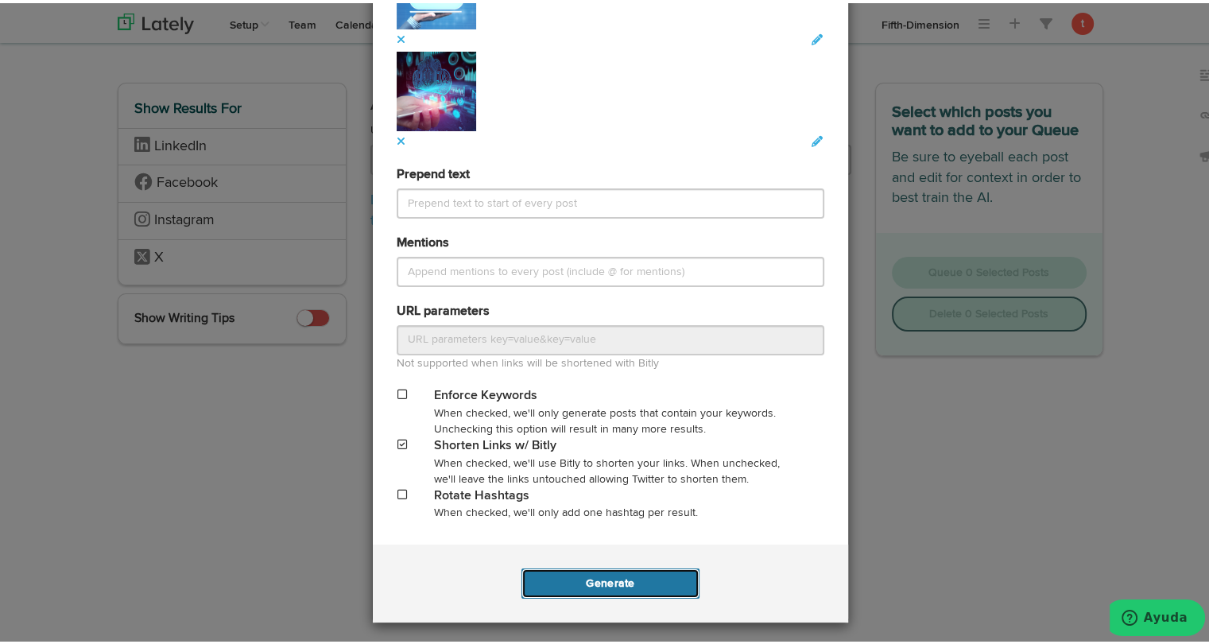
click at [624, 582] on button "Generate" at bounding box center [609, 580] width 177 height 30
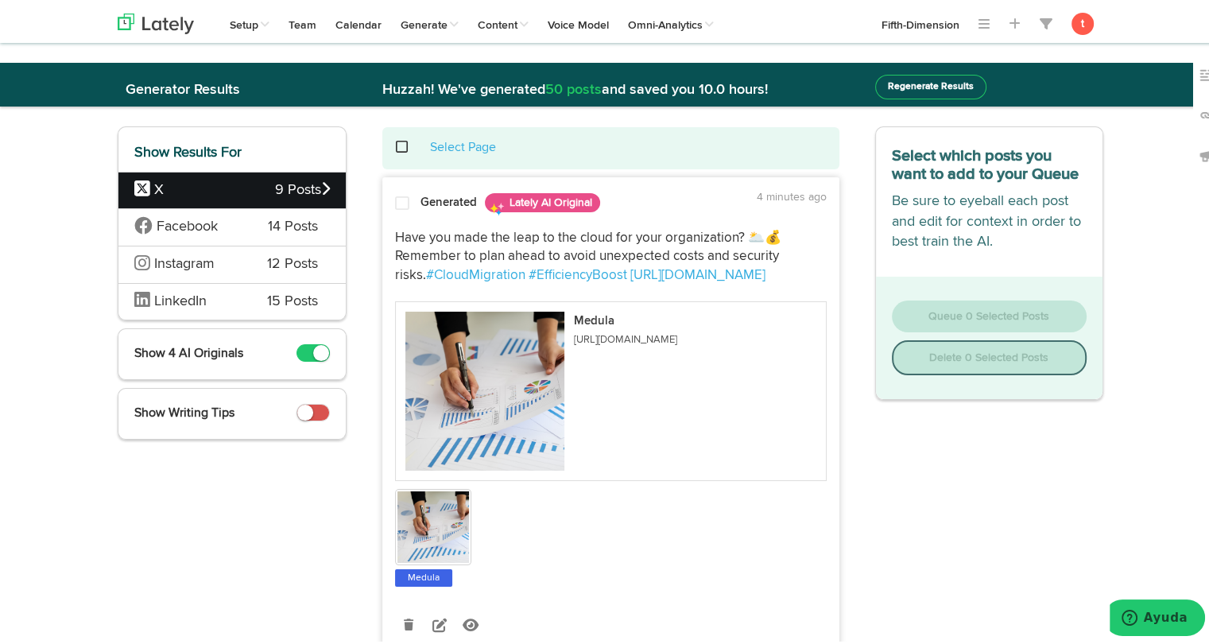
click at [294, 227] on span "14 Posts" at bounding box center [293, 224] width 50 height 21
